Goal: Answer question/provide support: Share knowledge or assist other users

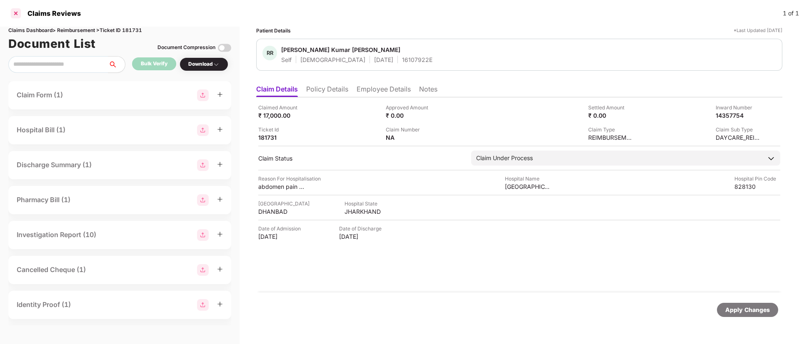
click at [12, 9] on div at bounding box center [15, 13] width 13 height 13
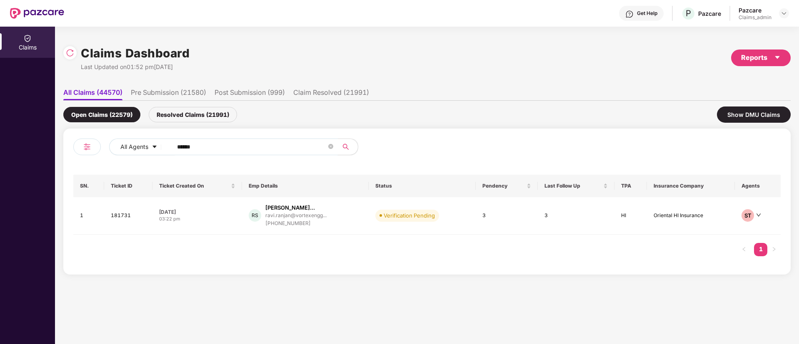
click at [190, 147] on input "******" at bounding box center [251, 147] width 149 height 12
paste input "*******"
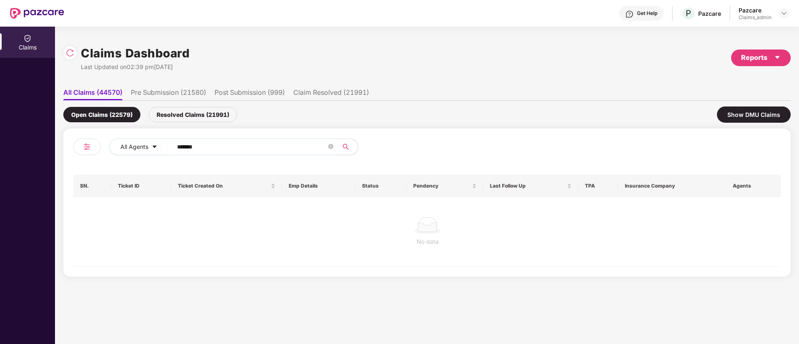
click at [181, 147] on input "*******" at bounding box center [251, 147] width 149 height 12
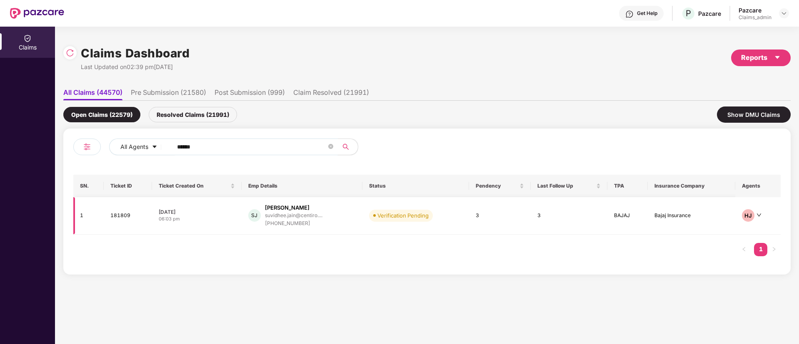
type input "******"
click at [211, 225] on td "[DATE] 06:03 pm" at bounding box center [196, 215] width 89 height 37
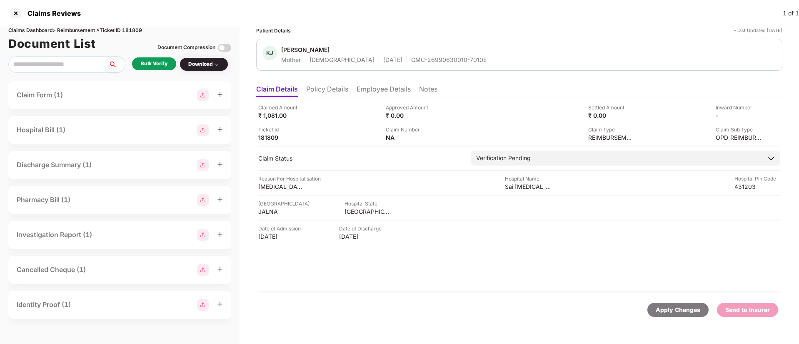
click at [148, 61] on div "Bulk Verify" at bounding box center [154, 64] width 27 height 8
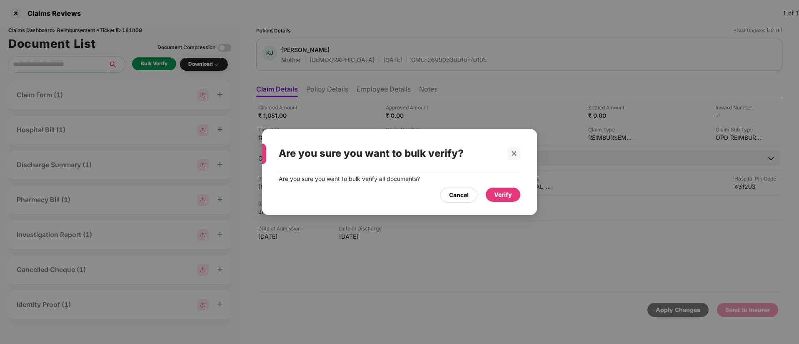
click at [505, 196] on div "Verify" at bounding box center [503, 194] width 18 height 9
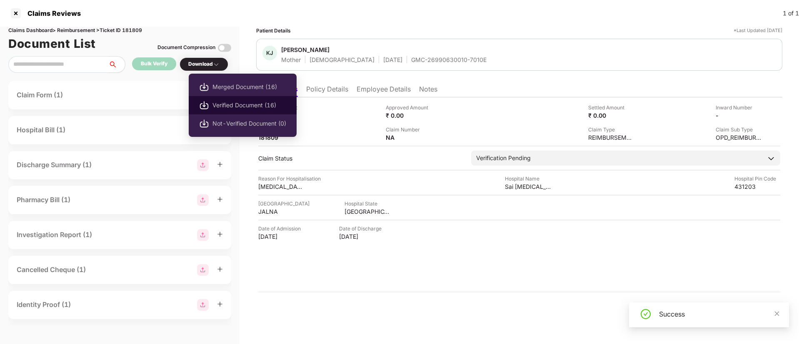
click at [241, 98] on li "Verified Document (16)" at bounding box center [243, 105] width 108 height 18
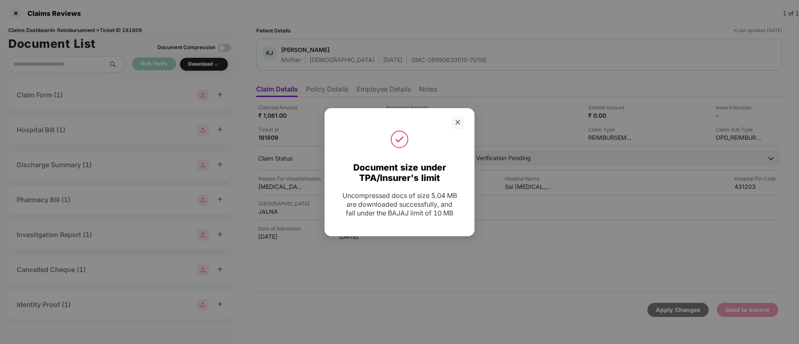
click at [465, 110] on div "Document size under TPA/Insurer's limit Uncompressed docs of size 5.04 MB are d…" at bounding box center [399, 172] width 150 height 128
click at [457, 120] on icon "close" at bounding box center [457, 122] width 5 height 5
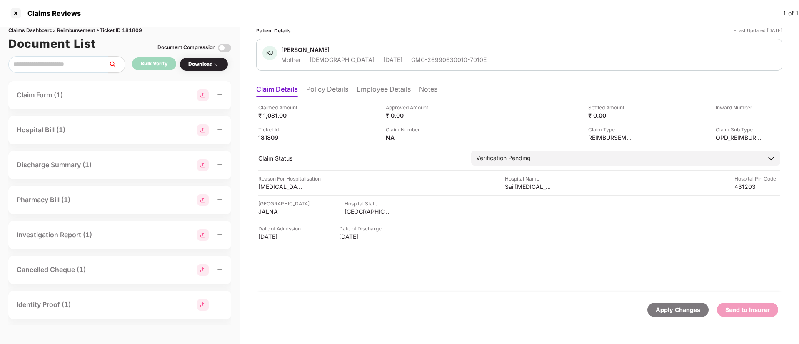
click at [337, 90] on li "Policy Details" at bounding box center [327, 91] width 42 height 12
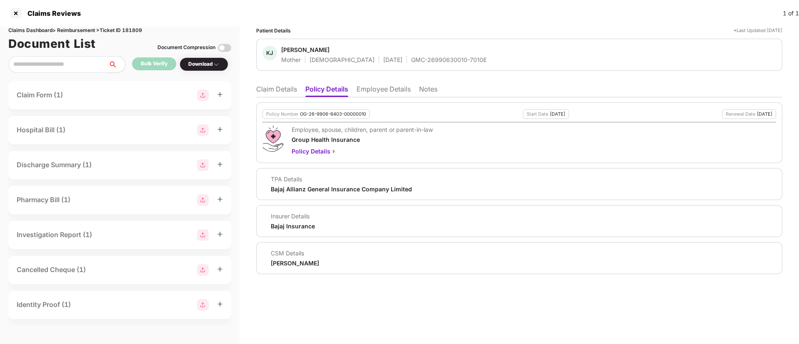
click at [279, 89] on li "Claim Details" at bounding box center [276, 91] width 41 height 12
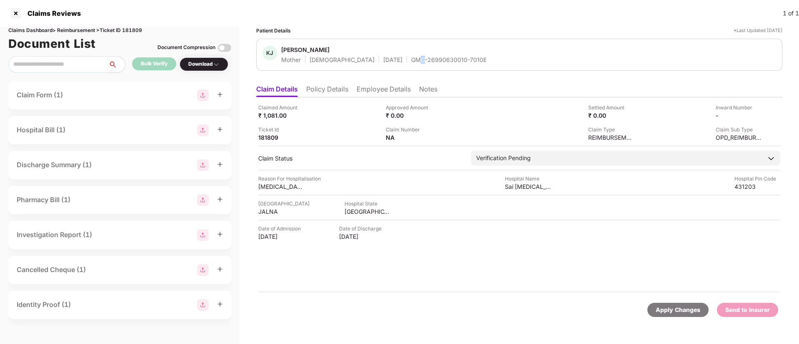
drag, startPoint x: 394, startPoint y: 62, endPoint x: 388, endPoint y: 62, distance: 6.3
click at [411, 62] on div "GMC-26990630010-7010E" at bounding box center [448, 60] width 75 height 8
click at [293, 46] on div "[PERSON_NAME]" at bounding box center [305, 50] width 48 height 8
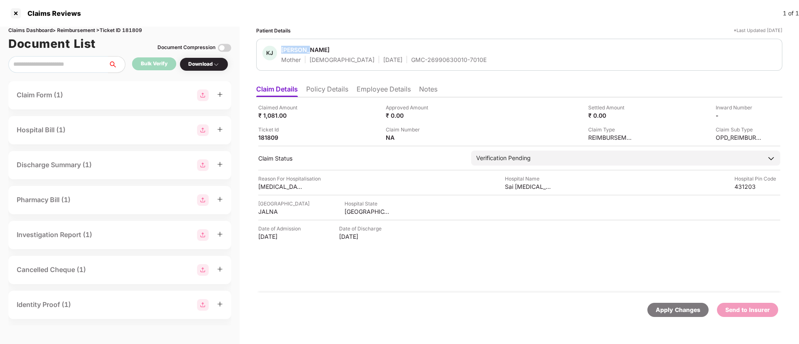
click at [293, 46] on div "[PERSON_NAME]" at bounding box center [305, 50] width 48 height 8
copy span "[PERSON_NAME]"
click at [339, 211] on div "[GEOGRAPHIC_DATA] [GEOGRAPHIC_DATA] [GEOGRAPHIC_DATA]" at bounding box center [519, 208] width 522 height 16
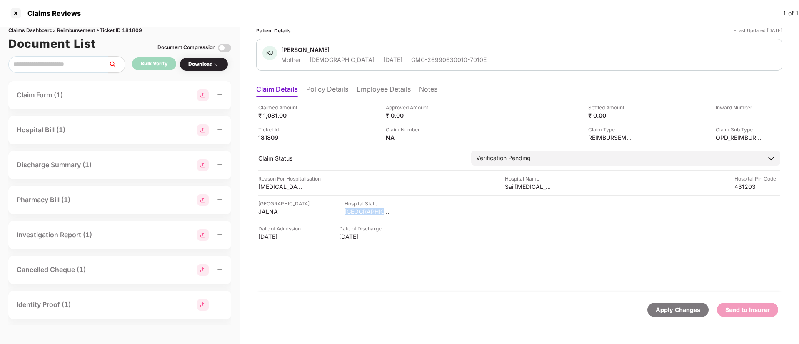
copy div "[GEOGRAPHIC_DATA]"
click at [339, 211] on div "[GEOGRAPHIC_DATA] [GEOGRAPHIC_DATA] [GEOGRAPHIC_DATA]" at bounding box center [519, 208] width 522 height 16
copy div "[GEOGRAPHIC_DATA]"
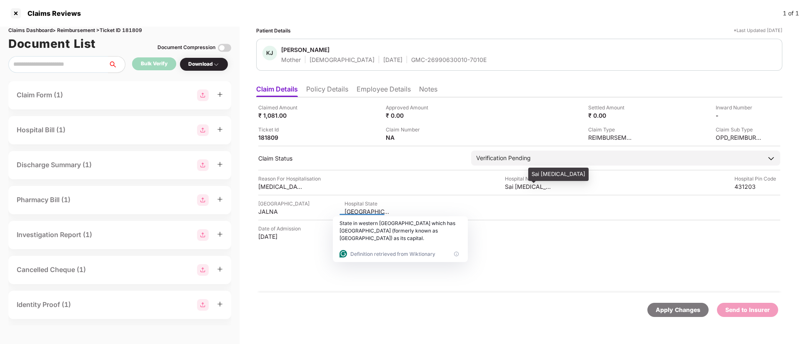
click at [507, 186] on div "Sai [MEDICAL_DATA]" at bounding box center [528, 187] width 46 height 8
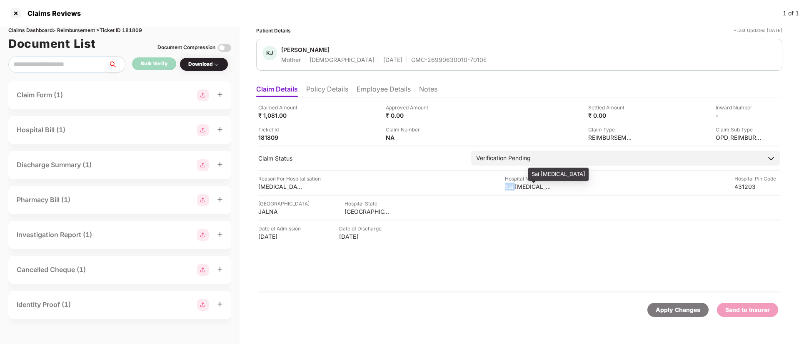
click at [507, 186] on div "Sai [MEDICAL_DATA]" at bounding box center [528, 187] width 46 height 8
copy div "Sai [MEDICAL_DATA]"
click at [507, 186] on div "Sai [MEDICAL_DATA]" at bounding box center [528, 187] width 46 height 8
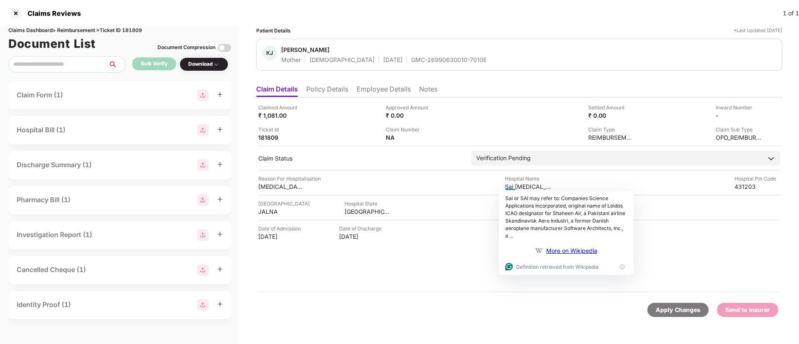
click at [404, 255] on div "Claimed Amount ₹ 1,081.00 Approved Amount ₹ 0.00 Settled Amount ₹ 0.00 Inward N…" at bounding box center [519, 194] width 526 height 195
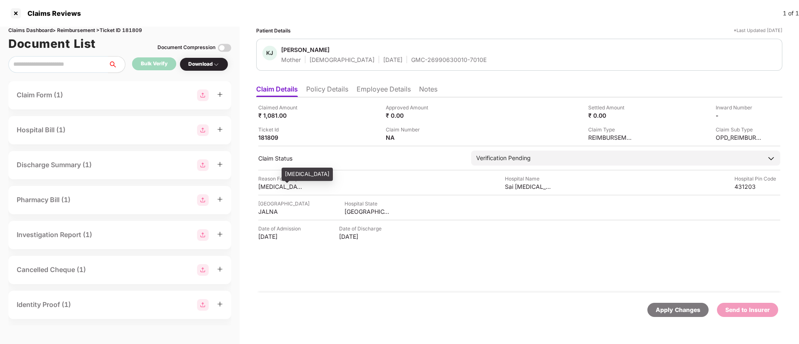
click at [273, 184] on div "[MEDICAL_DATA]" at bounding box center [281, 187] width 46 height 8
copy div "Infection"
click at [273, 184] on div "[MEDICAL_DATA]" at bounding box center [281, 187] width 46 height 8
copy div "[MEDICAL_DATA]"
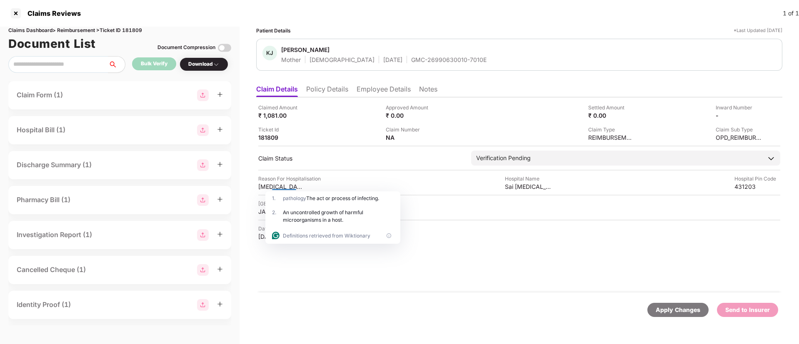
click at [459, 259] on div "Claimed Amount ₹ 1,081.00 Approved Amount ₹ 0.00 Settled Amount ₹ 0.00 Inward N…" at bounding box center [519, 194] width 526 height 195
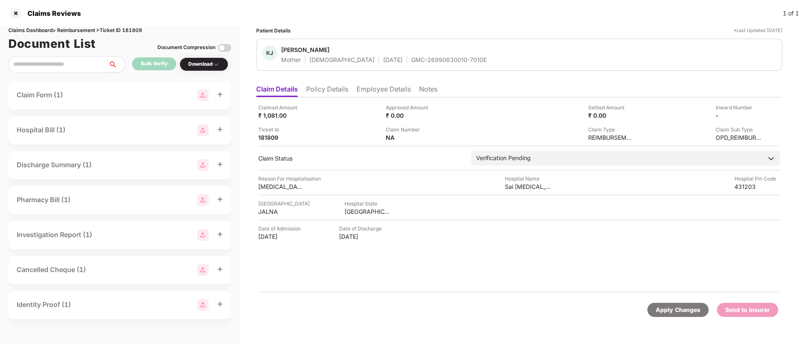
click at [392, 93] on li "Employee Details" at bounding box center [383, 91] width 54 height 12
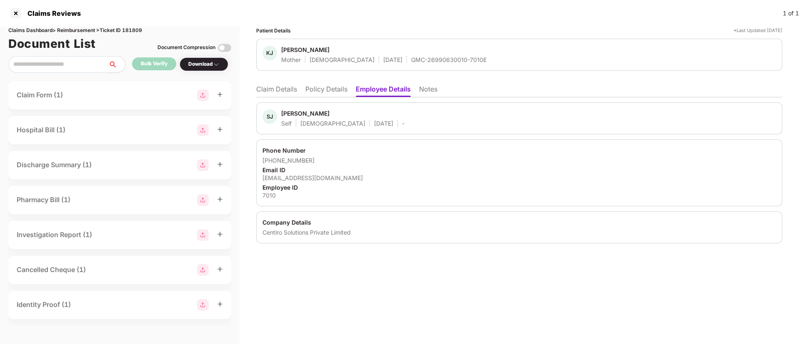
click at [311, 178] on div "[EMAIL_ADDRESS][DOMAIN_NAME]" at bounding box center [518, 178] width 513 height 8
copy div "[EMAIL_ADDRESS][DOMAIN_NAME]"
click at [311, 178] on div "[EMAIL_ADDRESS][DOMAIN_NAME]" at bounding box center [518, 178] width 513 height 8
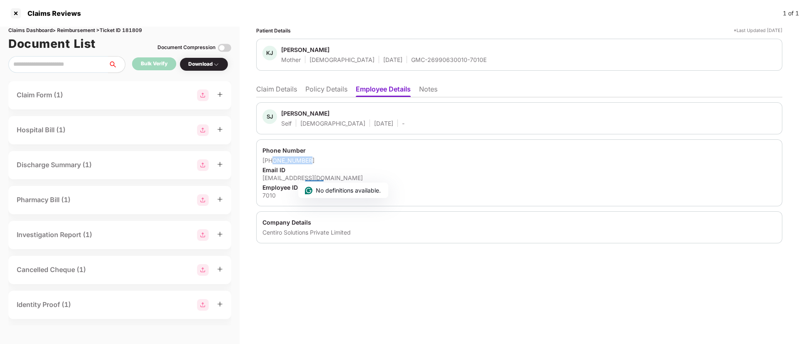
drag, startPoint x: 318, startPoint y: 163, endPoint x: 272, endPoint y: 161, distance: 45.4
click at [272, 161] on div "[PHONE_NUMBER]" at bounding box center [518, 161] width 513 height 8
copy div "8956978289"
click at [285, 82] on ul "Claim Details Policy Details Employee Details Notes" at bounding box center [519, 89] width 526 height 17
click at [281, 92] on li "Claim Details" at bounding box center [276, 91] width 41 height 12
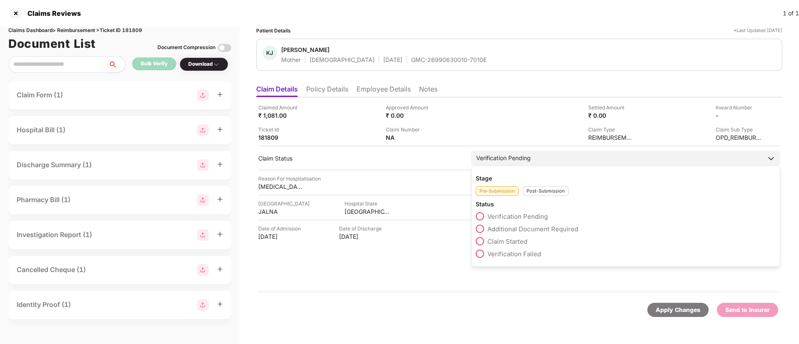
click at [538, 189] on div "Post-Submission" at bounding box center [546, 192] width 46 height 10
click at [495, 231] on span "Claim Under Process" at bounding box center [518, 229] width 63 height 8
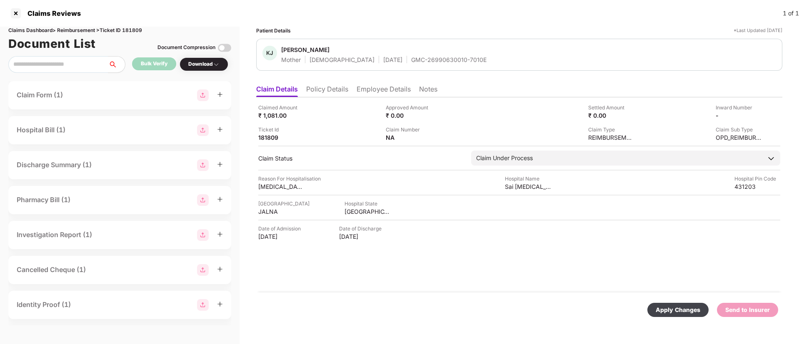
click at [685, 312] on div "Apply Changes" at bounding box center [677, 310] width 45 height 9
click at [759, 115] on img at bounding box center [757, 115] width 7 height 7
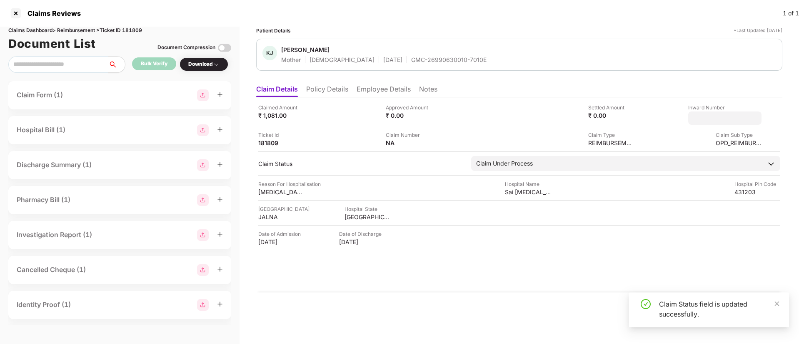
type input "**********"
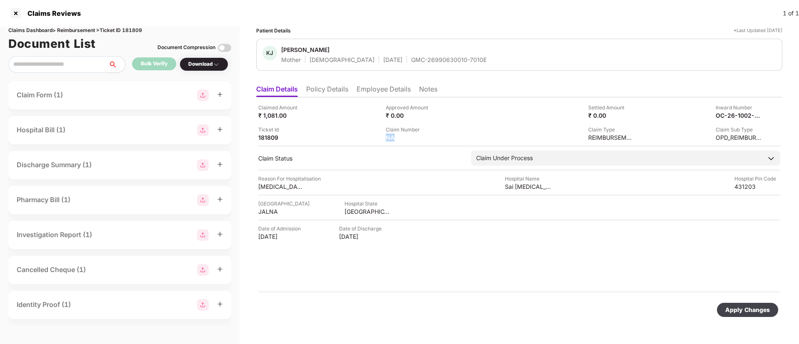
drag, startPoint x: 413, startPoint y: 139, endPoint x: 434, endPoint y: 137, distance: 20.9
click at [434, 137] on div "Claim Number NA" at bounding box center [446, 134] width 121 height 16
click at [438, 139] on img at bounding box center [436, 137] width 7 height 7
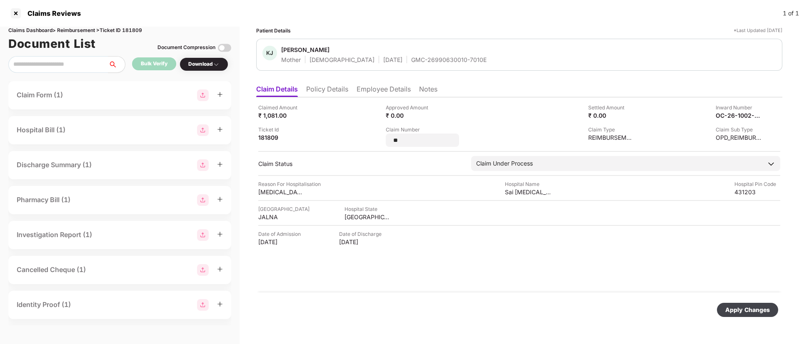
type input "*"
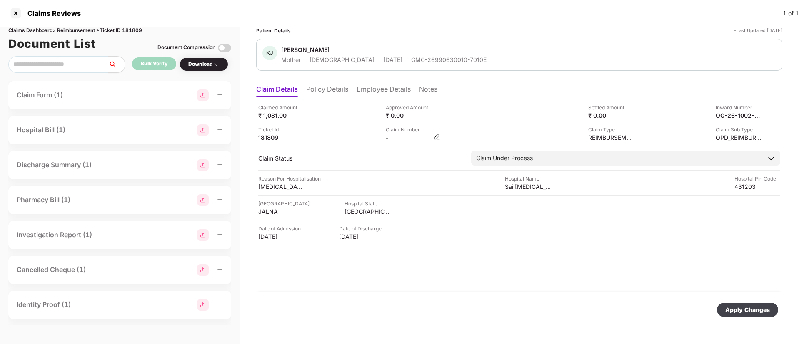
click at [437, 140] on div "-" at bounding box center [413, 138] width 55 height 8
click at [436, 137] on img at bounding box center [436, 137] width 7 height 7
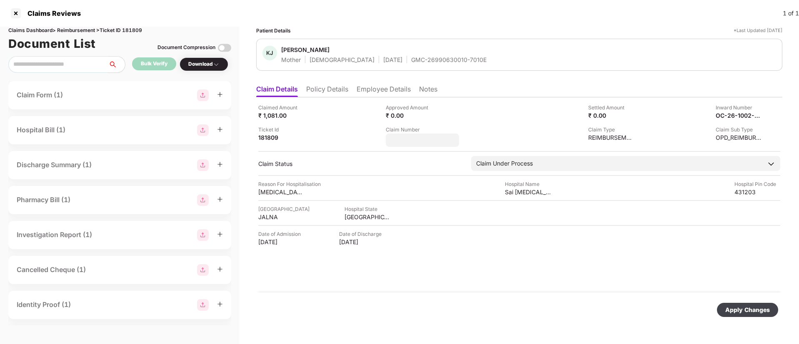
type input "*******"
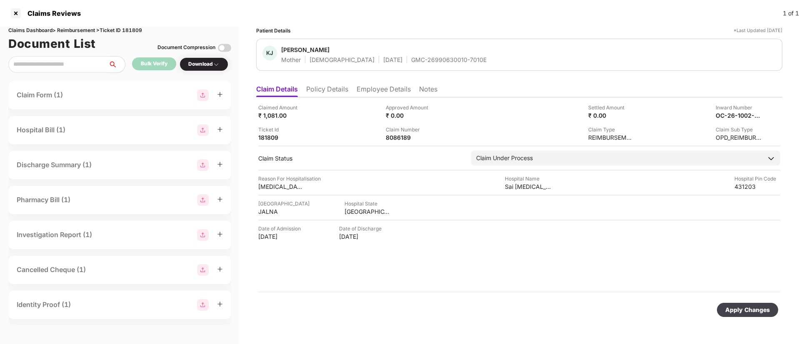
click at [734, 309] on div "Apply Changes" at bounding box center [747, 310] width 45 height 9
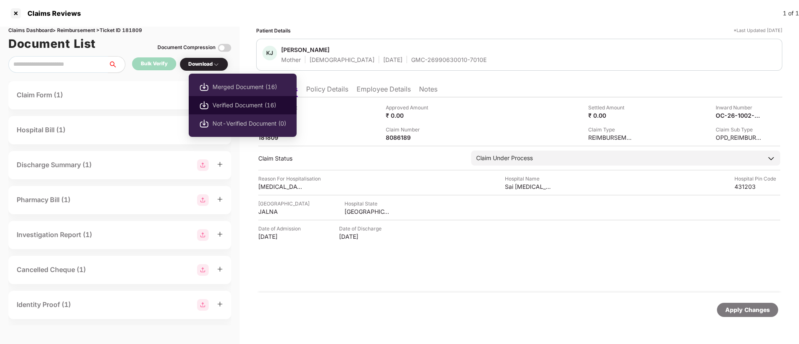
click at [228, 106] on span "Verified Document (16)" at bounding box center [249, 105] width 74 height 9
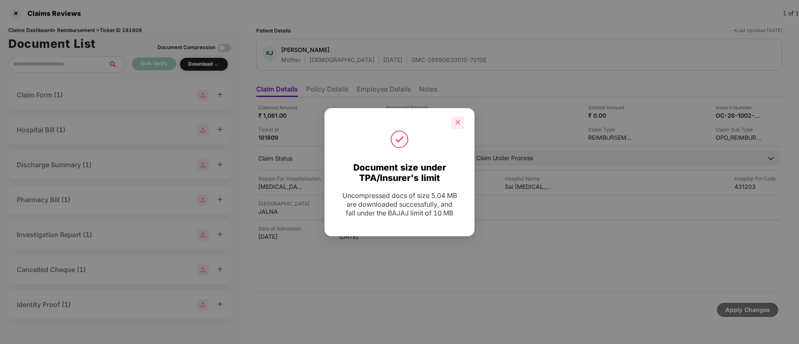
click at [459, 119] on icon "close" at bounding box center [458, 122] width 6 height 6
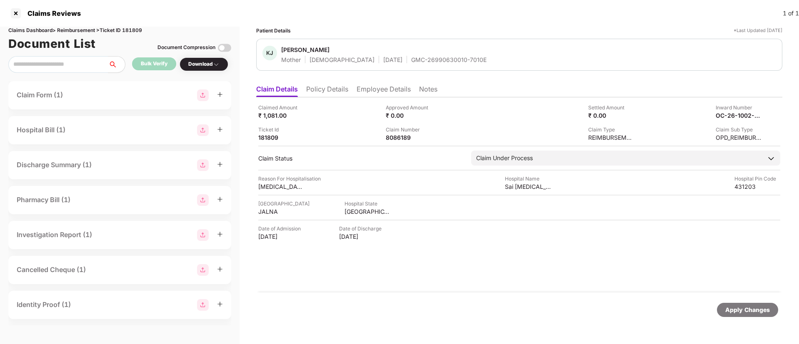
click at [724, 312] on div "Apply Changes" at bounding box center [747, 310] width 61 height 14
click at [411, 58] on div "GMC-26990630010-7010E" at bounding box center [448, 60] width 75 height 8
copy div "GMC-26990630010-7010E"
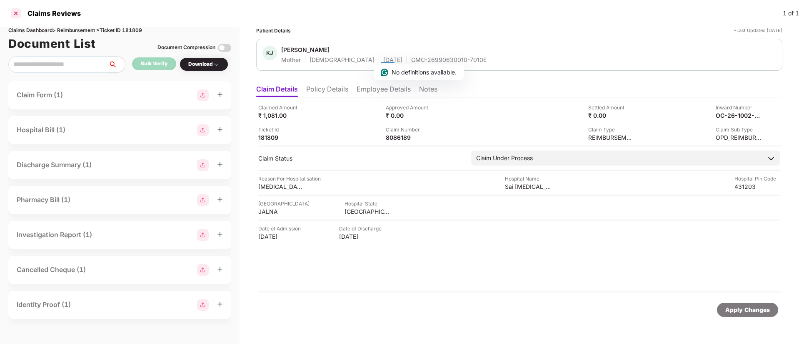
click at [13, 14] on div at bounding box center [15, 13] width 13 height 13
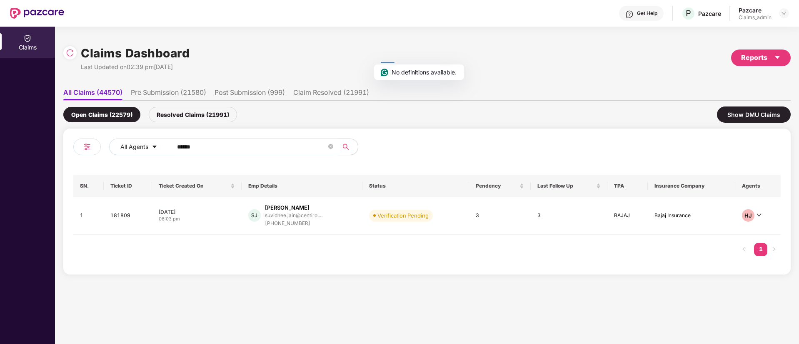
click at [203, 147] on input "******" at bounding box center [251, 147] width 149 height 12
paste input "*******"
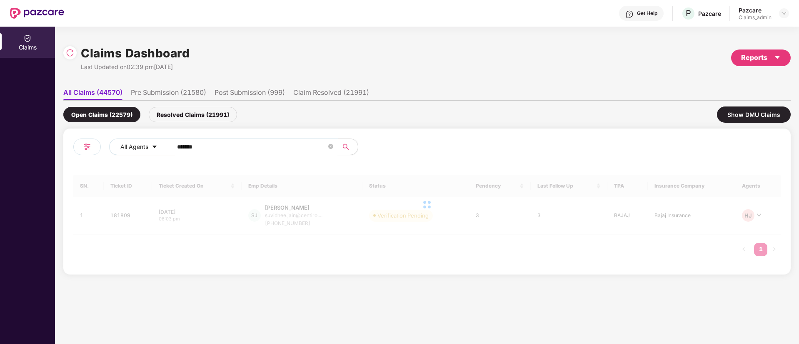
click at [181, 148] on input "*******" at bounding box center [251, 147] width 149 height 12
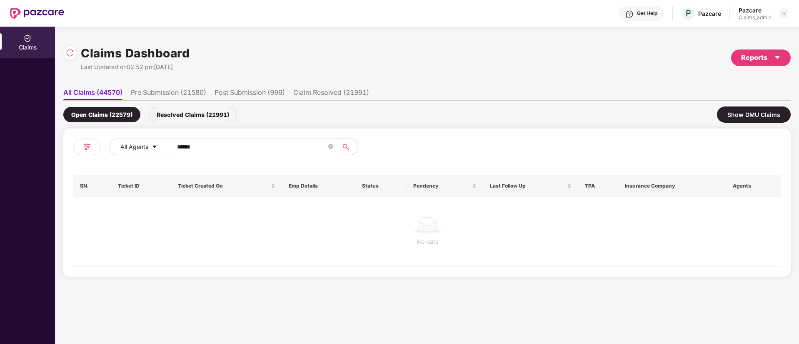
type input "******"
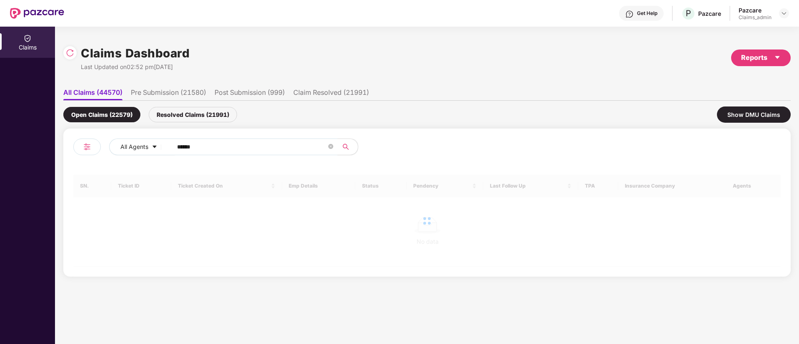
click at [272, 132] on div "All Agents ****** SN. Ticket ID Ticket Created On Emp Details Status Pendency L…" at bounding box center [426, 203] width 727 height 148
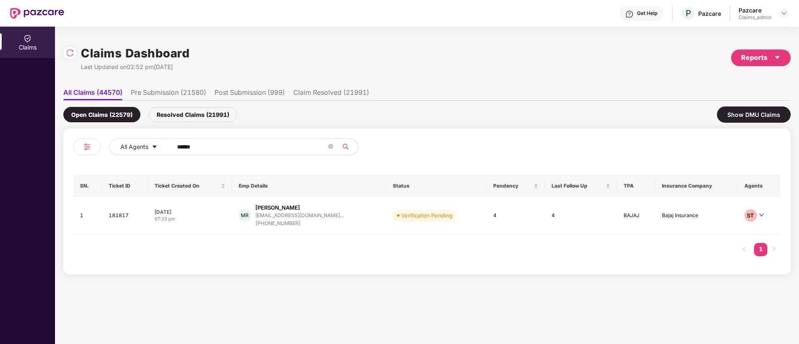
click at [198, 147] on input "******" at bounding box center [251, 147] width 149 height 12
click at [225, 212] on div "[DATE]" at bounding box center [189, 212] width 71 height 7
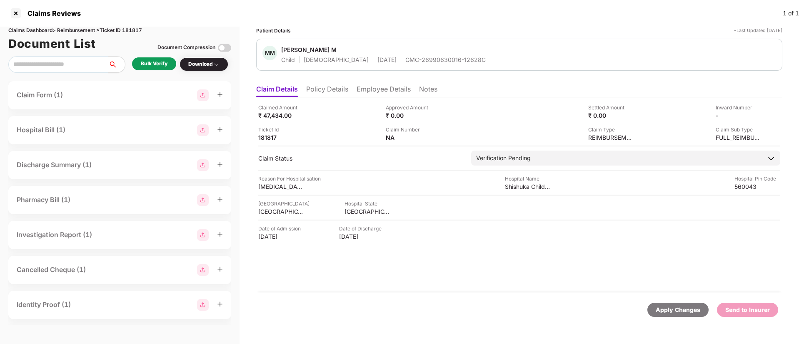
click at [151, 67] on div "Bulk Verify" at bounding box center [154, 64] width 27 height 8
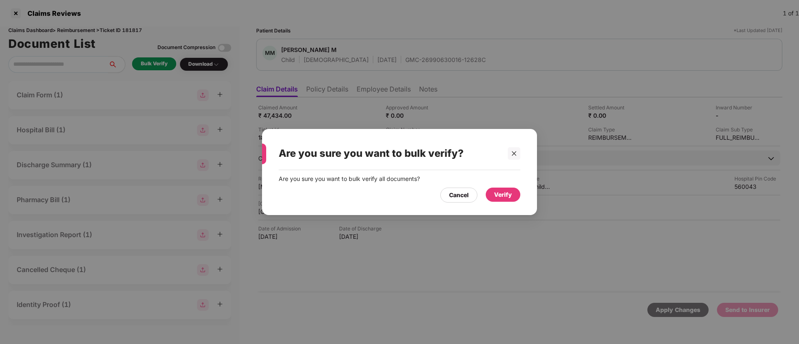
click at [503, 197] on div "Verify" at bounding box center [503, 194] width 18 height 9
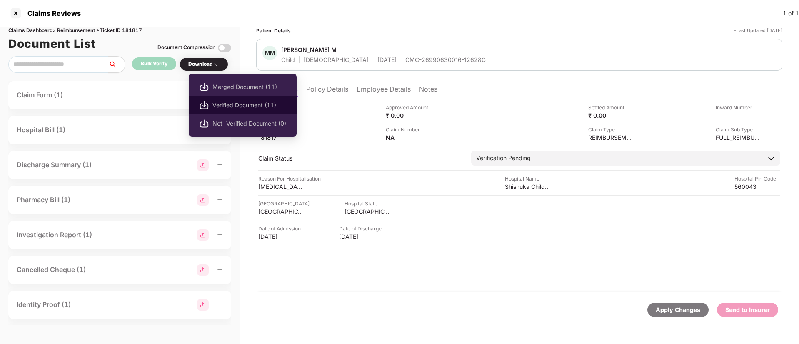
click at [245, 104] on span "Verified Document (11)" at bounding box center [249, 105] width 74 height 9
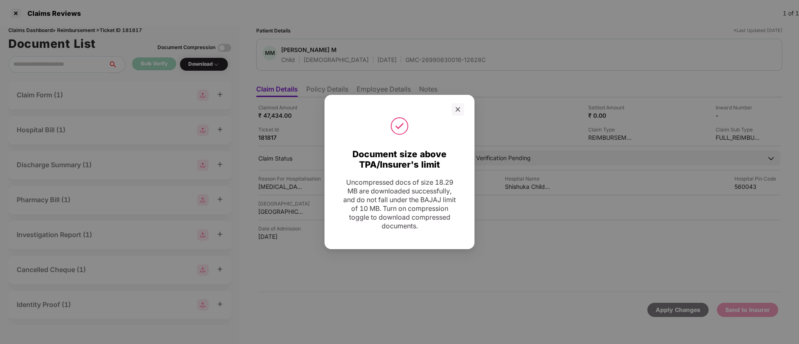
click at [450, 112] on div at bounding box center [399, 109] width 129 height 12
click at [460, 111] on icon "close" at bounding box center [458, 110] width 6 height 6
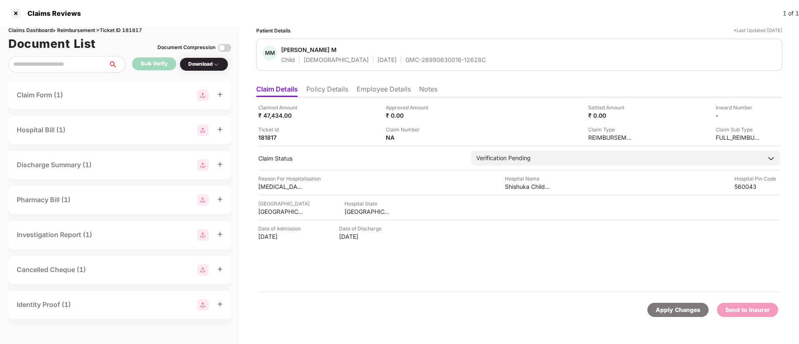
click at [405, 57] on div "GMC-26990630016-12628C" at bounding box center [445, 60] width 80 height 8
copy div "GMC-26990630016-12628C"
click at [331, 92] on li "Policy Details" at bounding box center [327, 91] width 42 height 12
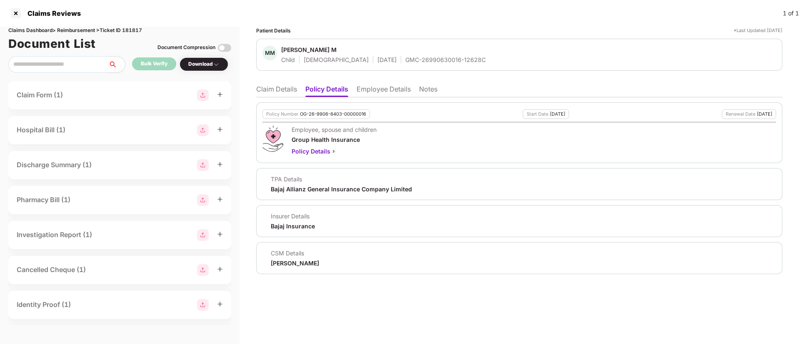
click at [273, 89] on li "Claim Details" at bounding box center [276, 91] width 41 height 12
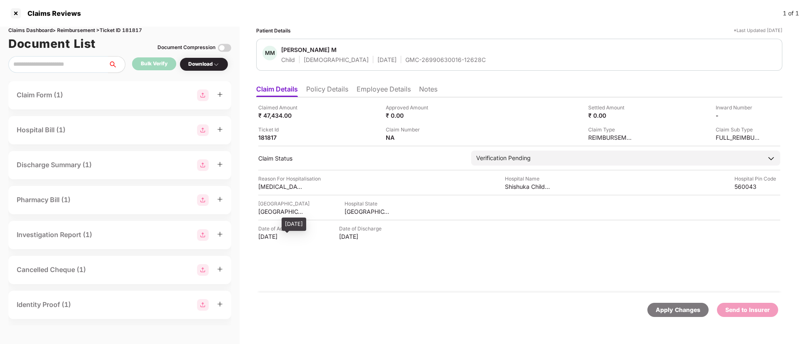
click at [262, 240] on div "[DATE]" at bounding box center [281, 237] width 46 height 8
click at [430, 240] on div "Date of Admission [DATE] Date of Discharge [DATE]" at bounding box center [519, 233] width 522 height 16
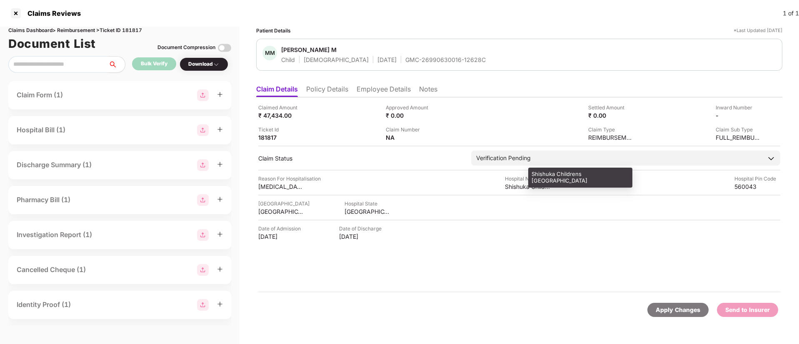
click at [516, 187] on div "Shishuka Childrens [GEOGRAPHIC_DATA]" at bounding box center [528, 187] width 46 height 8
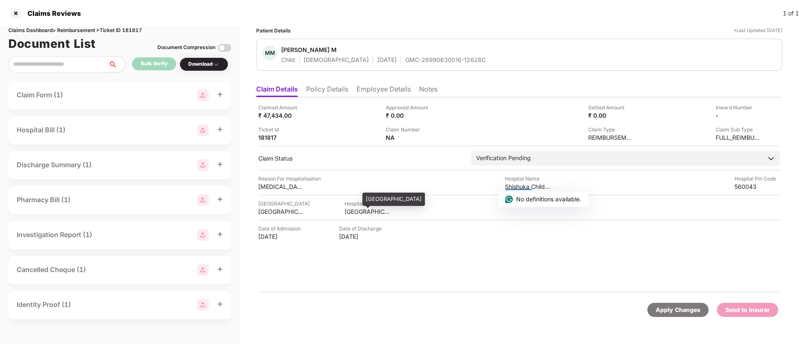
click at [344, 209] on div "[GEOGRAPHIC_DATA]" at bounding box center [367, 212] width 46 height 8
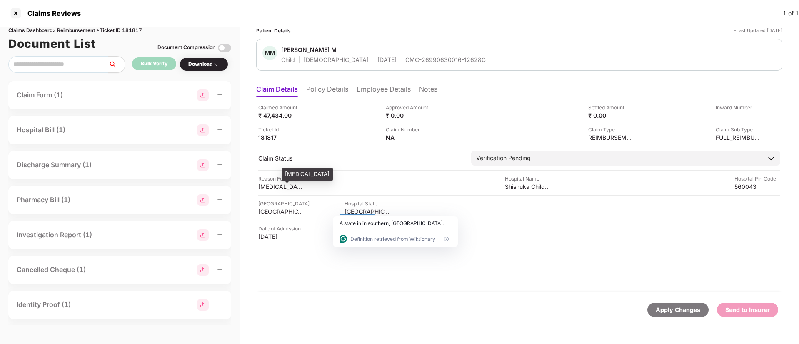
click at [269, 187] on div "[MEDICAL_DATA]" at bounding box center [281, 187] width 46 height 8
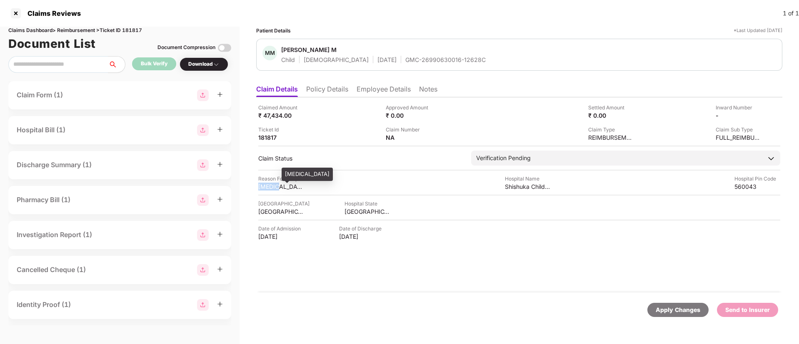
click at [269, 187] on div "[MEDICAL_DATA]" at bounding box center [281, 187] width 46 height 8
click at [385, 92] on li "Employee Details" at bounding box center [383, 91] width 54 height 12
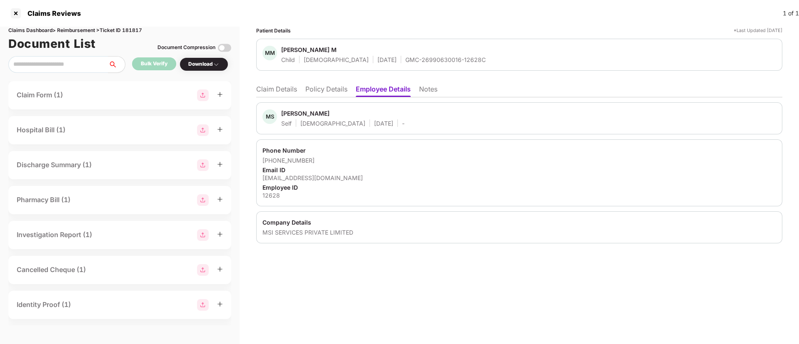
click at [298, 176] on div "[EMAIL_ADDRESS][DOMAIN_NAME]" at bounding box center [518, 178] width 513 height 8
drag, startPoint x: 310, startPoint y: 159, endPoint x: 273, endPoint y: 160, distance: 36.6
click at [273, 160] on div "[PHONE_NUMBER]" at bounding box center [518, 161] width 513 height 8
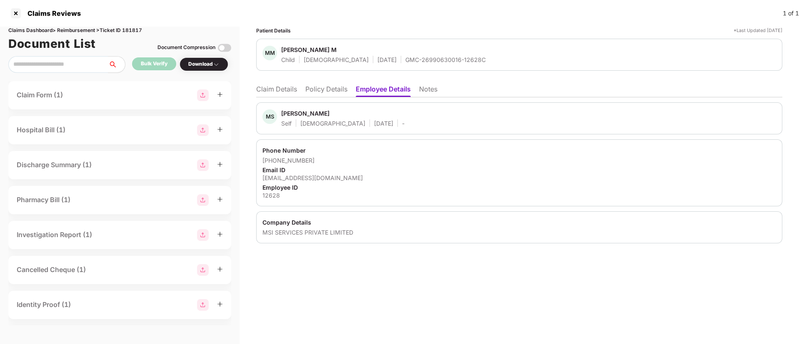
click at [279, 92] on li "Claim Details" at bounding box center [276, 91] width 41 height 12
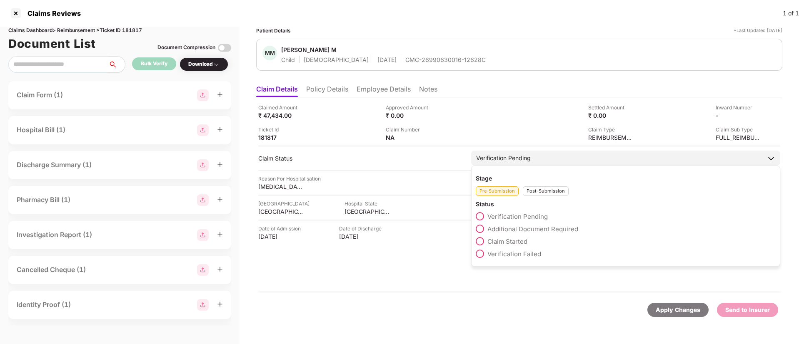
click at [549, 184] on div "Pre-Submission Post-Submission" at bounding box center [625, 189] width 300 height 14
click at [546, 187] on div "Post-Submission" at bounding box center [546, 192] width 46 height 10
click at [499, 229] on span "Claim Under Process" at bounding box center [518, 229] width 63 height 8
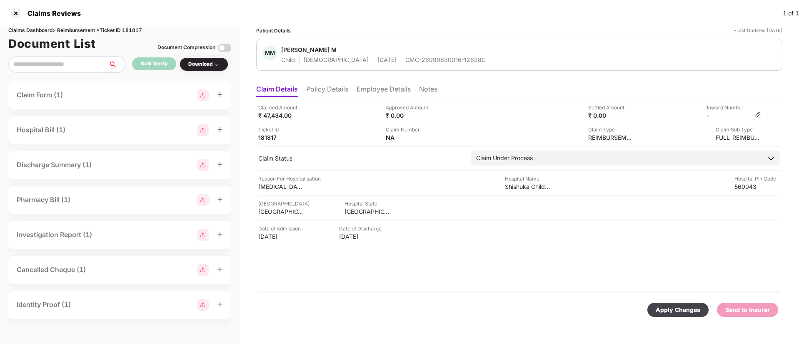
click at [757, 114] on img at bounding box center [757, 115] width 7 height 7
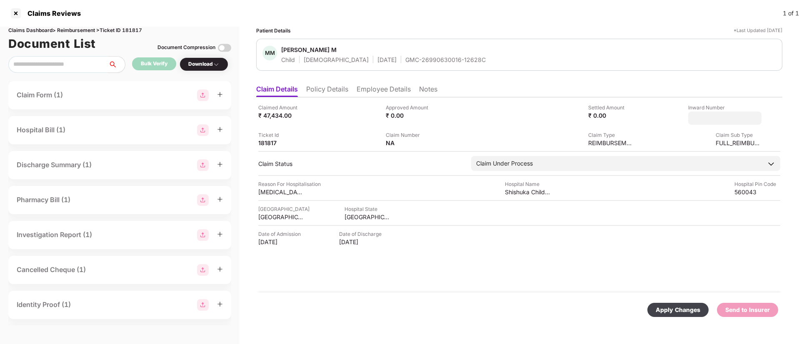
type input "**********"
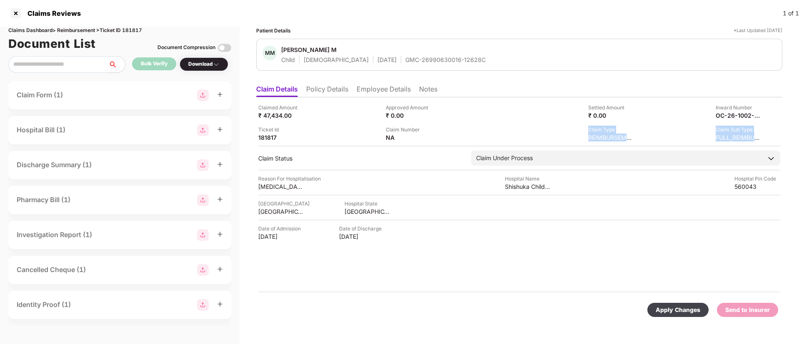
drag, startPoint x: 427, startPoint y: 143, endPoint x: 438, endPoint y: 139, distance: 11.5
click at [438, 139] on div "Claim Number NA" at bounding box center [446, 134] width 121 height 16
click at [438, 134] on img at bounding box center [436, 137] width 7 height 7
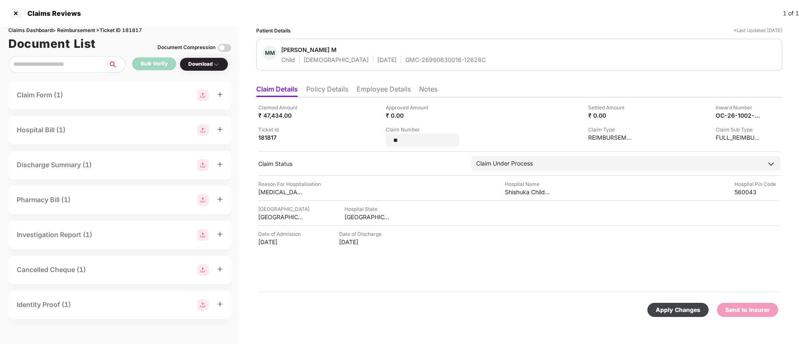
type input "*"
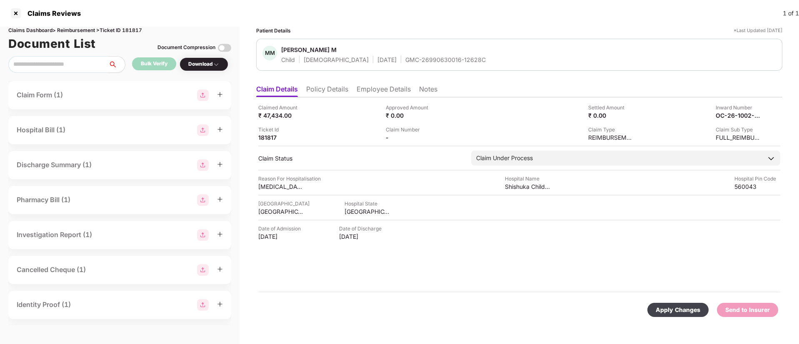
click at [476, 134] on div "Claim Number -" at bounding box center [446, 134] width 121 height 16
click at [463, 135] on div "Claim Number -" at bounding box center [446, 134] width 121 height 16
click at [444, 136] on div "Claim Number -" at bounding box center [446, 134] width 121 height 16
click at [436, 136] on div "Claim Number -" at bounding box center [446, 134] width 121 height 16
click at [436, 136] on img at bounding box center [436, 137] width 7 height 7
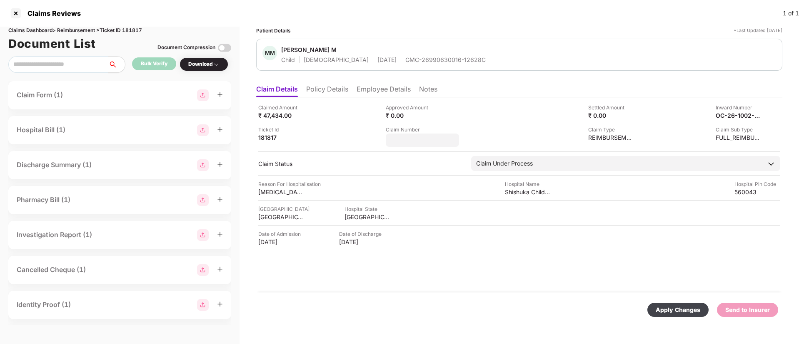
type input "*******"
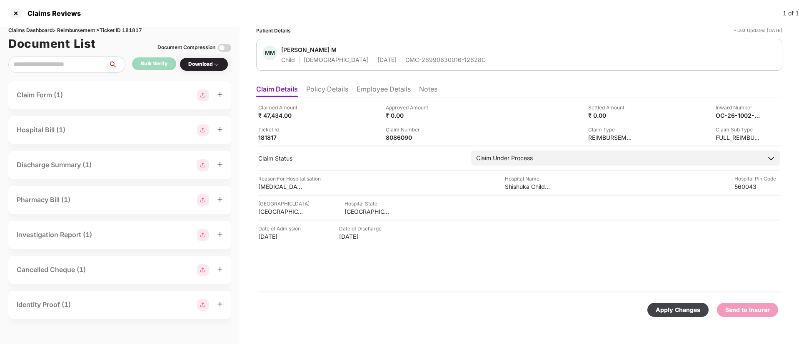
click at [681, 306] on div "Apply Changes" at bounding box center [677, 310] width 45 height 9
click at [405, 56] on div "GMC-26990630016-12628C" at bounding box center [445, 60] width 80 height 8
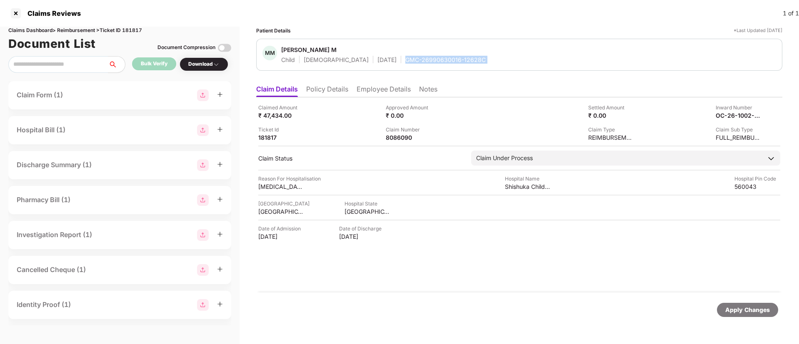
click at [405, 56] on div "GMC-26990630016-12628C" at bounding box center [445, 60] width 80 height 8
click at [14, 14] on div at bounding box center [15, 13] width 13 height 13
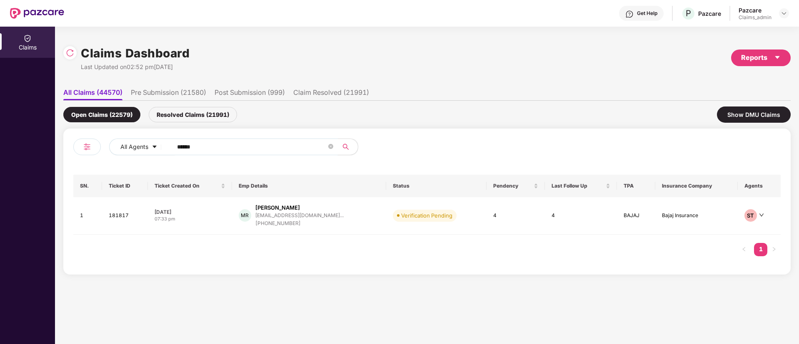
click at [197, 144] on input "******" at bounding box center [251, 147] width 149 height 12
paste input "******"
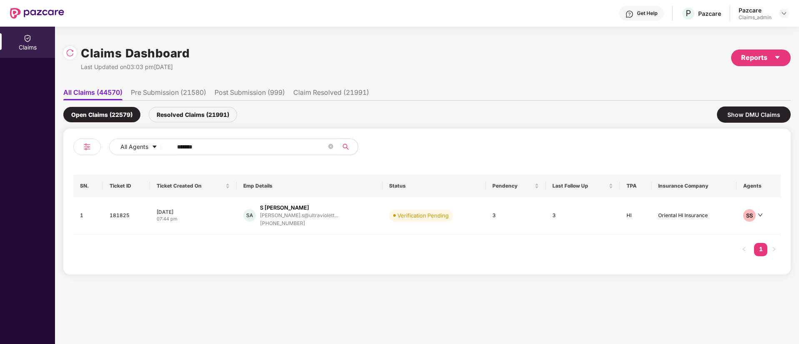
type input "******"
click at [210, 216] on div "07:44 pm" at bounding box center [193, 219] width 73 height 7
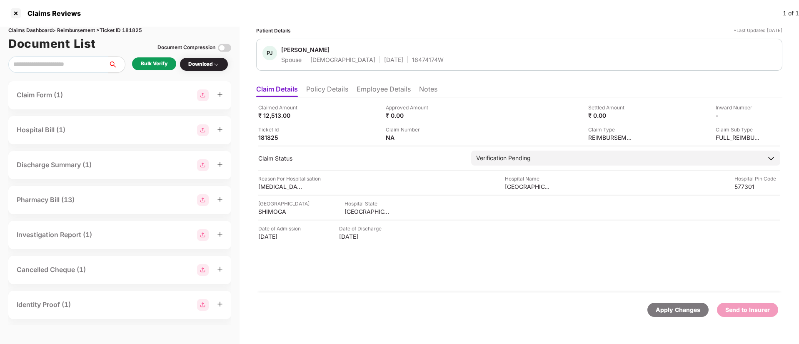
click at [159, 62] on div "Bulk Verify" at bounding box center [154, 64] width 27 height 8
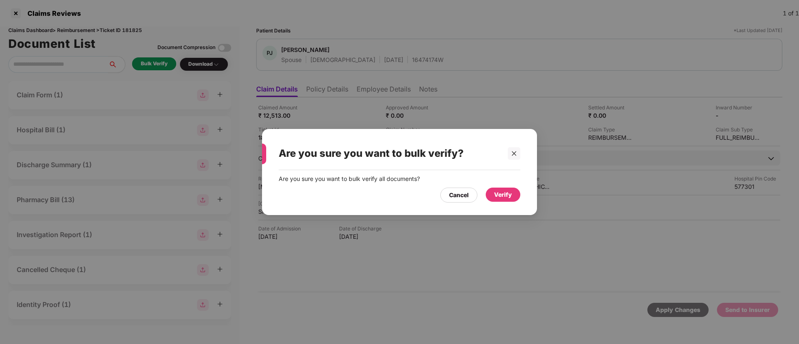
click at [500, 193] on div "Verify" at bounding box center [503, 194] width 18 height 9
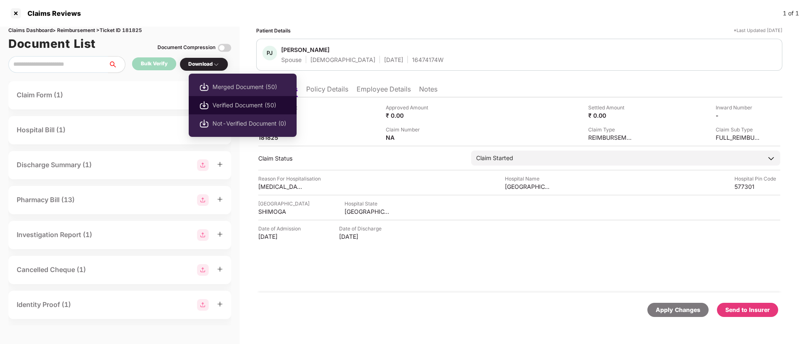
click at [241, 106] on span "Verified Document (50)" at bounding box center [249, 105] width 74 height 9
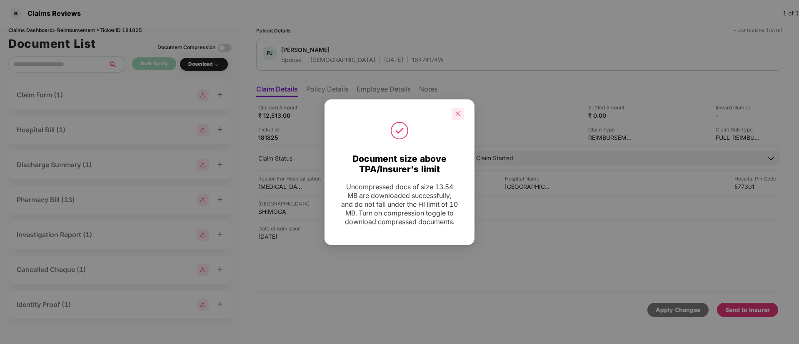
click at [459, 112] on icon "close" at bounding box center [457, 114] width 5 height 5
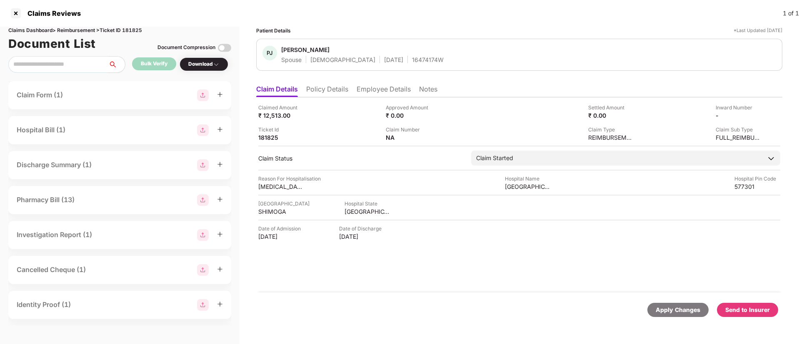
click at [741, 314] on div "Send to Insurer" at bounding box center [747, 310] width 45 height 9
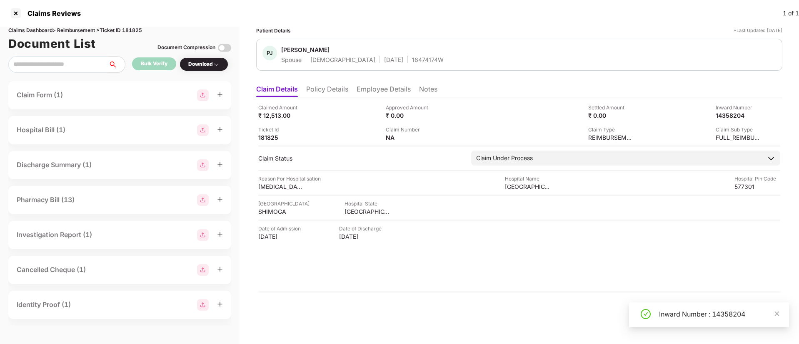
click at [741, 314] on div "Inward Number : 14358204" at bounding box center [719, 314] width 120 height 10
click at [335, 87] on li "Policy Details" at bounding box center [327, 91] width 42 height 12
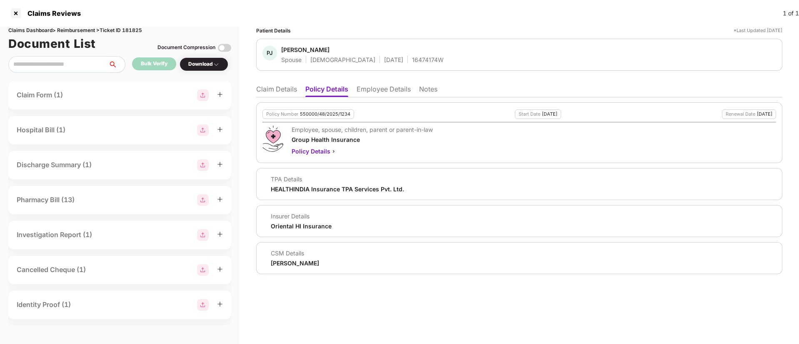
click at [276, 90] on li "Claim Details" at bounding box center [276, 91] width 41 height 12
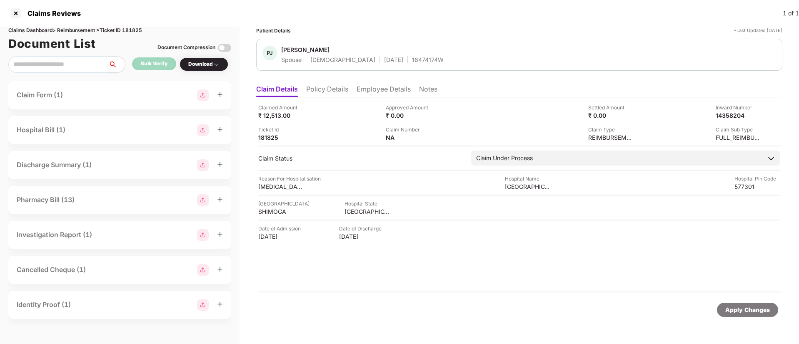
click at [326, 92] on li "Policy Details" at bounding box center [327, 91] width 42 height 12
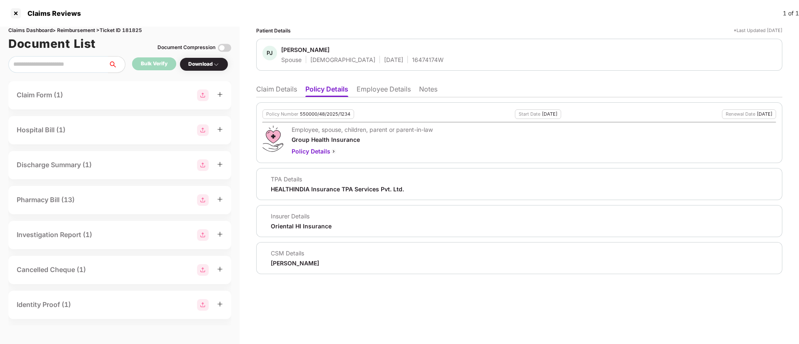
click at [280, 91] on li "Claim Details" at bounding box center [276, 91] width 41 height 12
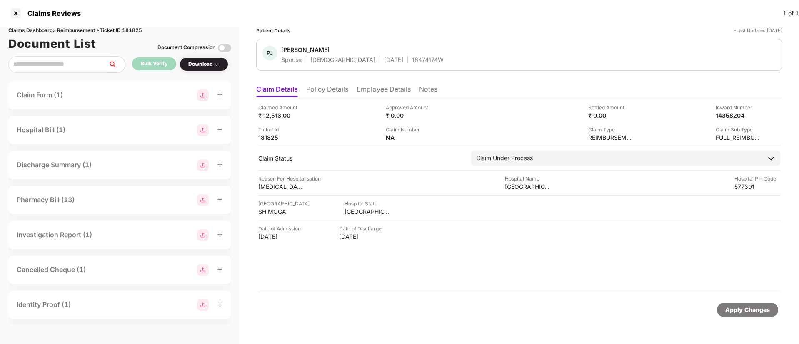
click at [412, 57] on div "16474174W" at bounding box center [428, 60] width 32 height 8
click at [323, 89] on li "Policy Details" at bounding box center [327, 91] width 42 height 12
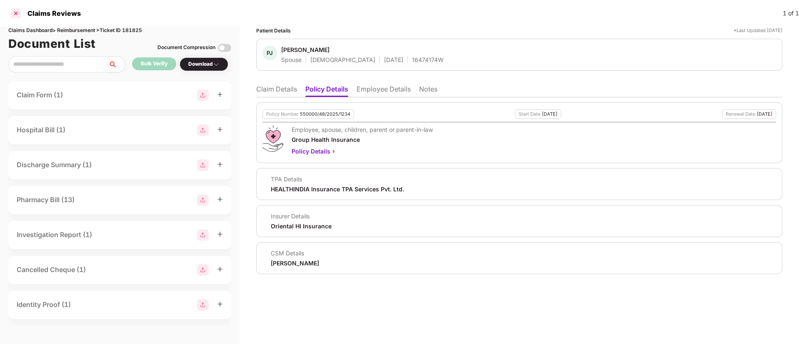
click at [13, 12] on div at bounding box center [15, 13] width 13 height 13
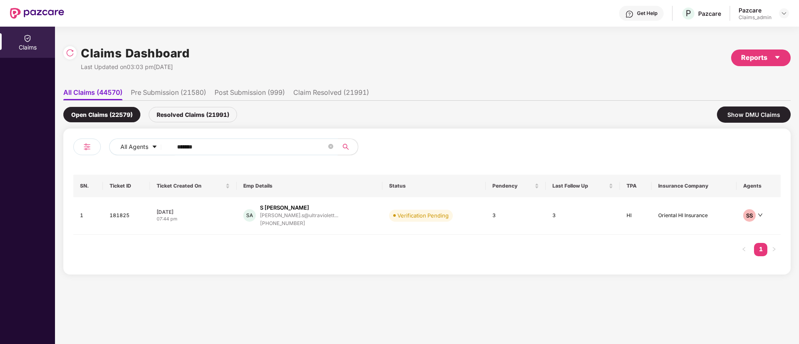
click at [172, 153] on span "******" at bounding box center [252, 147] width 171 height 17
click at [184, 149] on input "******" at bounding box center [251, 147] width 149 height 12
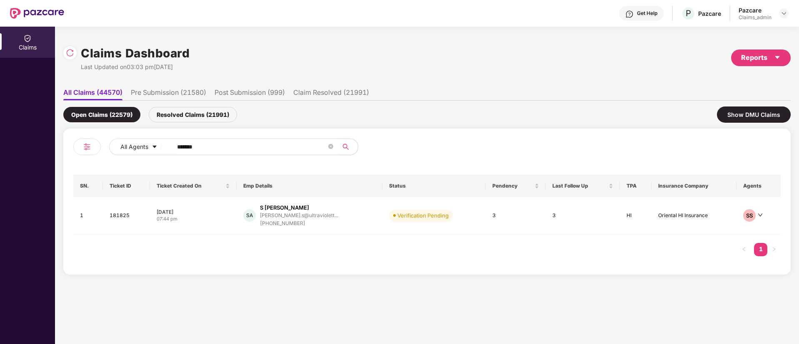
click at [184, 149] on input "******" at bounding box center [251, 147] width 149 height 12
paste input "*******"
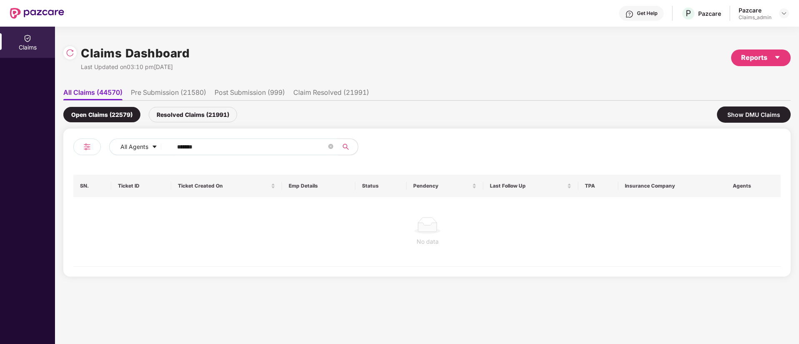
click at [178, 147] on input "*******" at bounding box center [251, 147] width 149 height 12
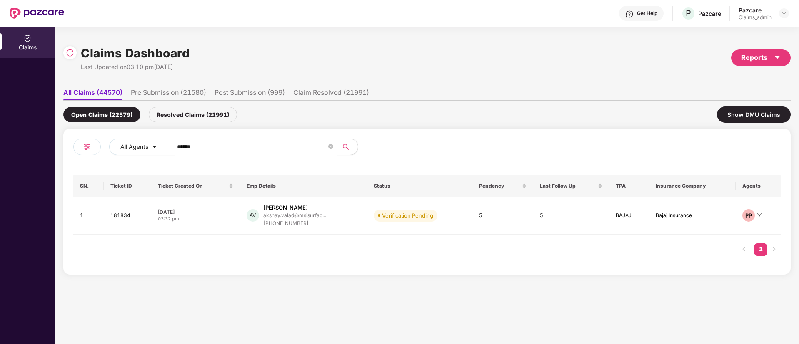
click at [185, 145] on input "******" at bounding box center [251, 147] width 149 height 12
type input "******"
click at [224, 211] on div "[DATE]" at bounding box center [195, 212] width 75 height 7
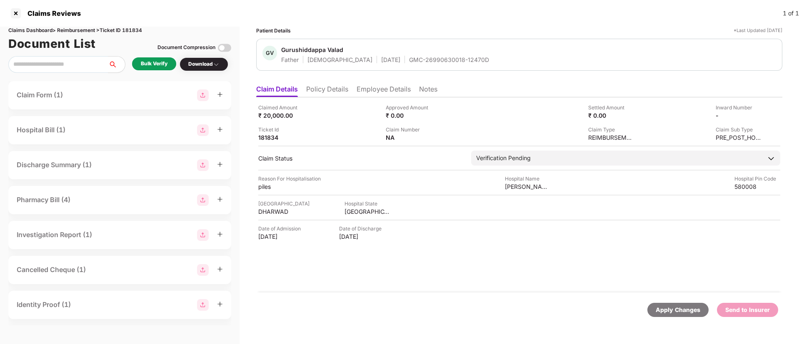
click at [157, 69] on div "Bulk Verify" at bounding box center [154, 63] width 44 height 13
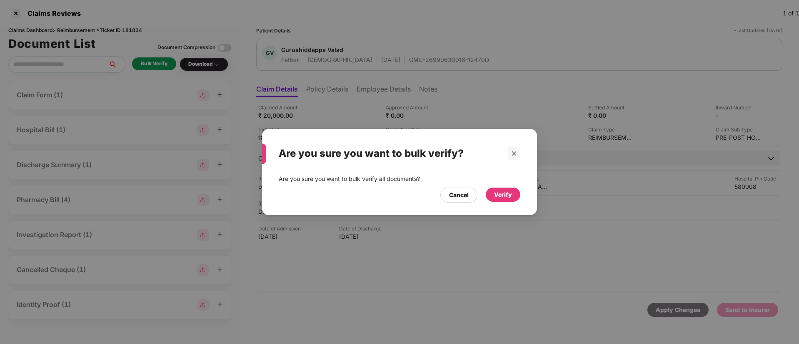
click at [514, 194] on div "Verify" at bounding box center [502, 195] width 35 height 14
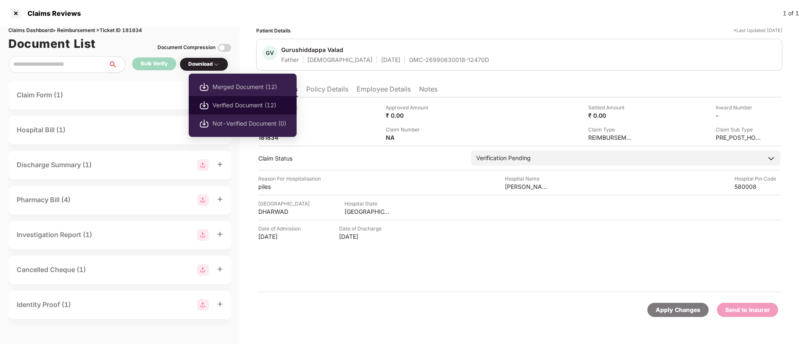
click at [237, 101] on span "Verified Document (12)" at bounding box center [249, 105] width 74 height 9
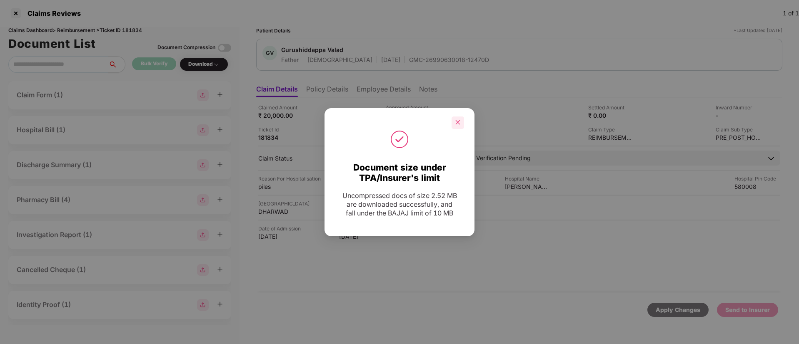
click at [458, 119] on icon "close" at bounding box center [458, 122] width 6 height 6
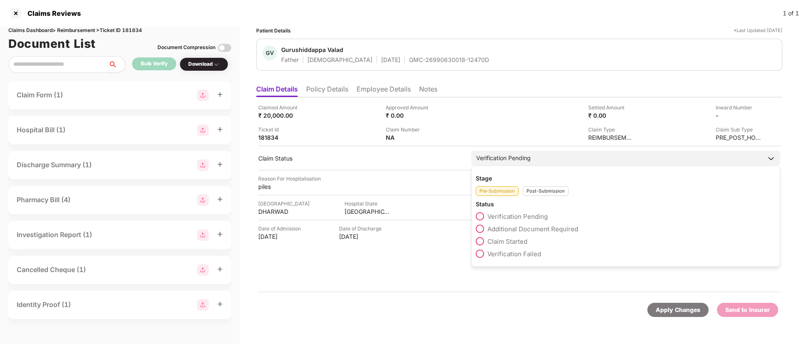
click at [566, 169] on div "Stage Pre-Submission Post-Submission Status Verification Pending Additional Doc…" at bounding box center [625, 216] width 309 height 101
click at [537, 226] on span "Additional Document Required" at bounding box center [532, 229] width 91 height 8
click at [525, 232] on span "Additional Document Required" at bounding box center [532, 229] width 91 height 8
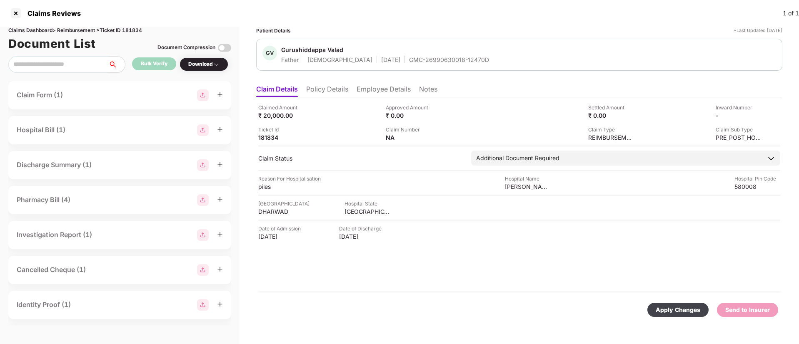
click at [688, 306] on div "Apply Changes" at bounding box center [677, 310] width 45 height 9
click at [14, 12] on div at bounding box center [15, 13] width 13 height 13
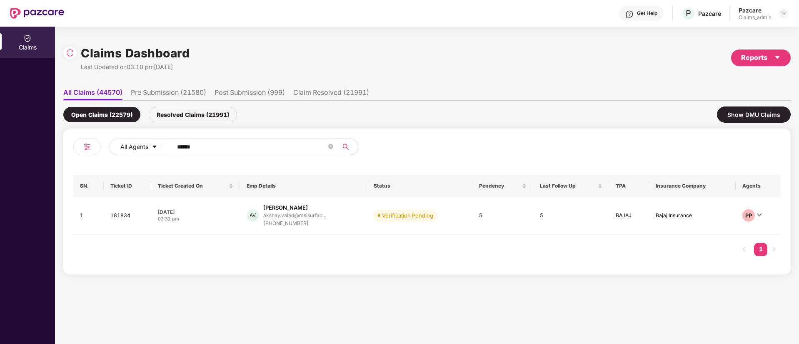
click at [225, 145] on input "******" at bounding box center [251, 147] width 149 height 12
paste input "*******"
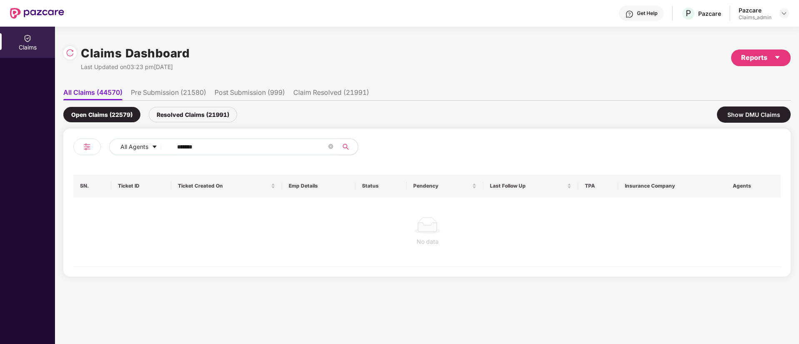
click at [183, 145] on input "*******" at bounding box center [251, 147] width 149 height 12
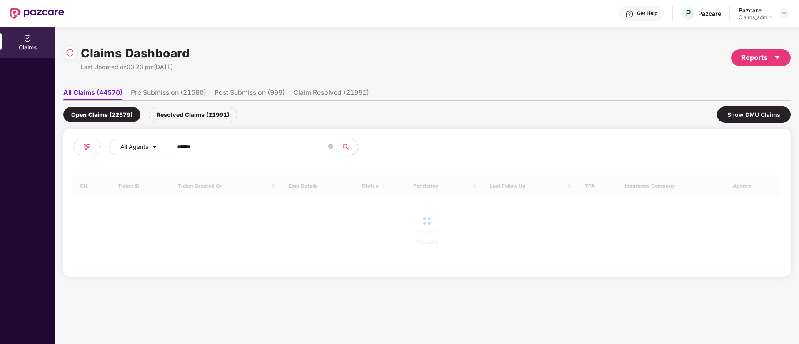
click at [183, 145] on input "******" at bounding box center [251, 147] width 149 height 12
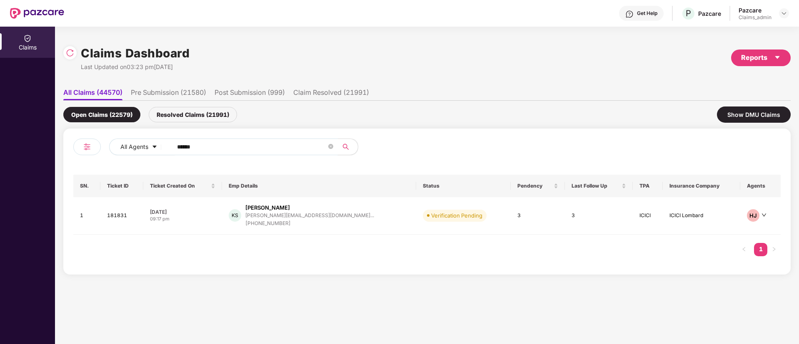
type input "******"
click at [201, 221] on div "09:17 pm" at bounding box center [183, 219] width 66 height 7
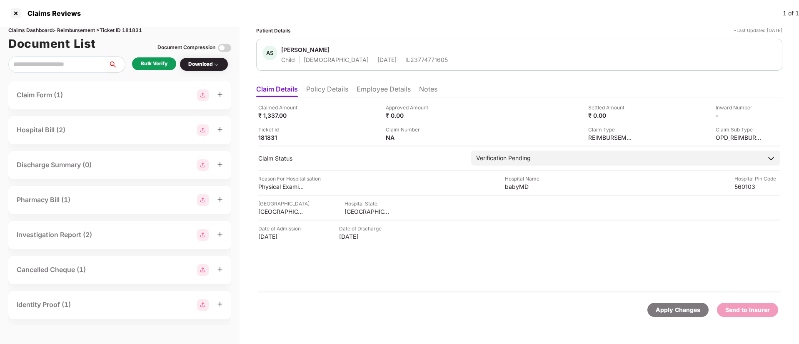
click at [145, 63] on div "Bulk Verify" at bounding box center [154, 64] width 27 height 8
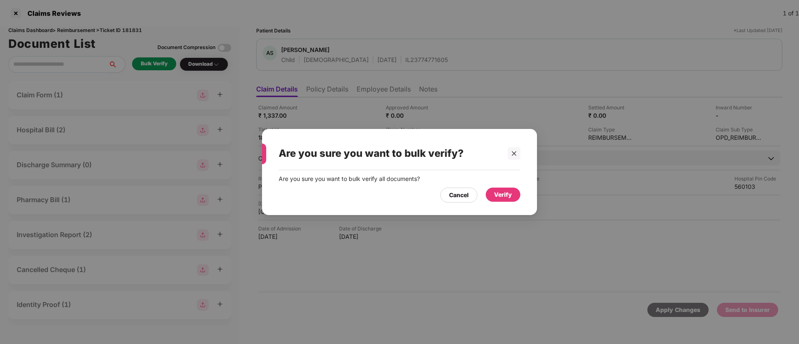
click at [503, 197] on div "Verify" at bounding box center [503, 194] width 18 height 9
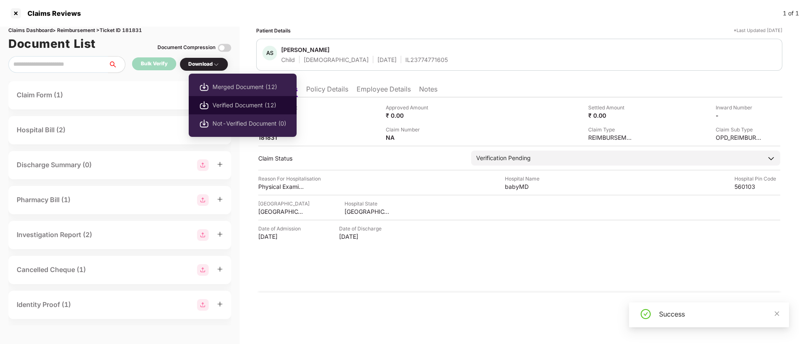
click at [230, 107] on span "Verified Document (12)" at bounding box center [249, 105] width 74 height 9
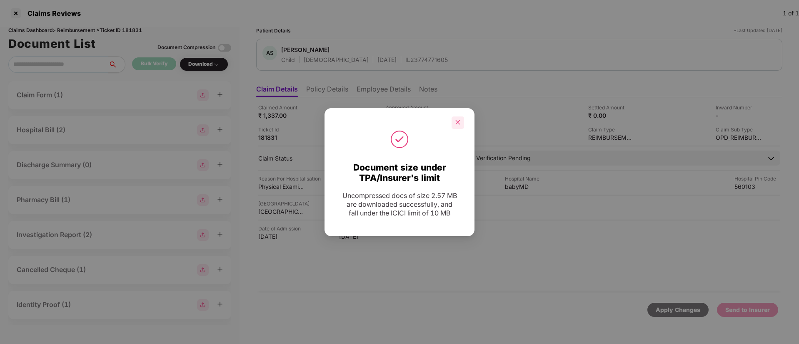
click at [454, 117] on div at bounding box center [457, 123] width 12 height 12
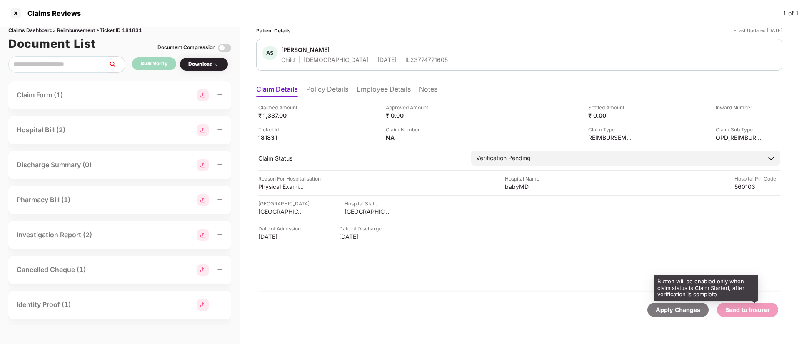
click at [737, 306] on div "Send to Insurer" at bounding box center [747, 310] width 45 height 9
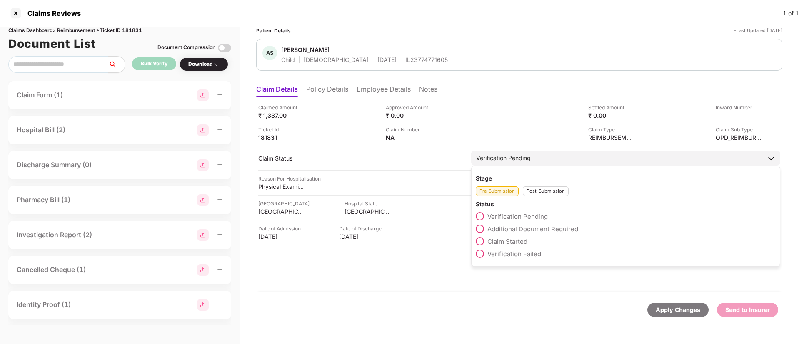
click at [501, 242] on span "Claim Started" at bounding box center [507, 242] width 40 height 8
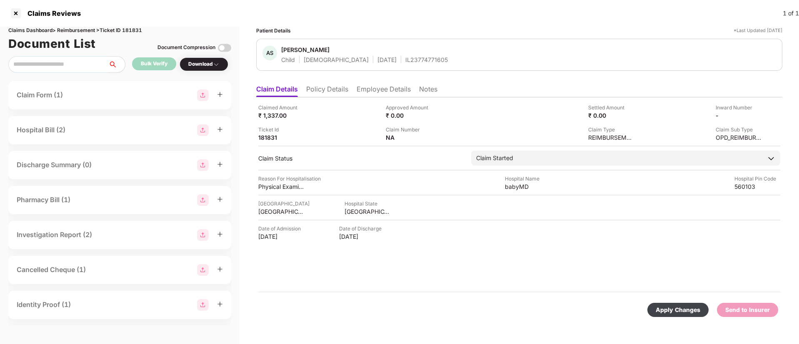
click at [670, 309] on div "Apply Changes" at bounding box center [677, 310] width 45 height 9
click at [779, 303] on icon "close" at bounding box center [777, 304] width 6 height 6
click at [755, 311] on div "Send to Insurer" at bounding box center [747, 310] width 45 height 9
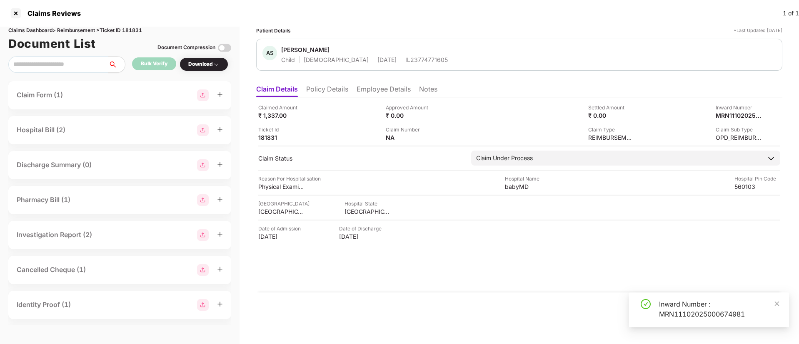
click at [663, 306] on div "Inward Number : MRN11102025000674981" at bounding box center [719, 309] width 120 height 20
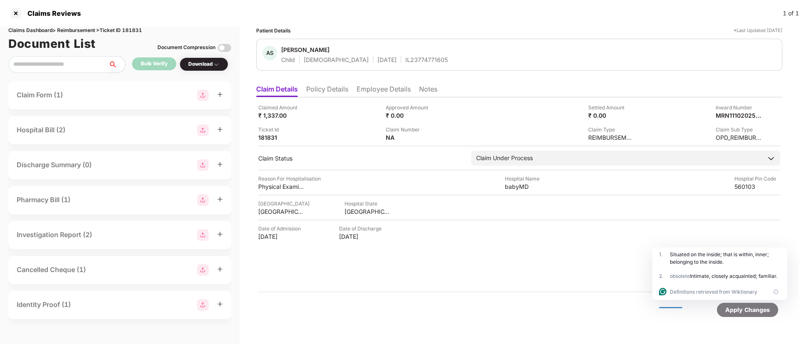
click at [327, 92] on li "Policy Details" at bounding box center [327, 91] width 42 height 12
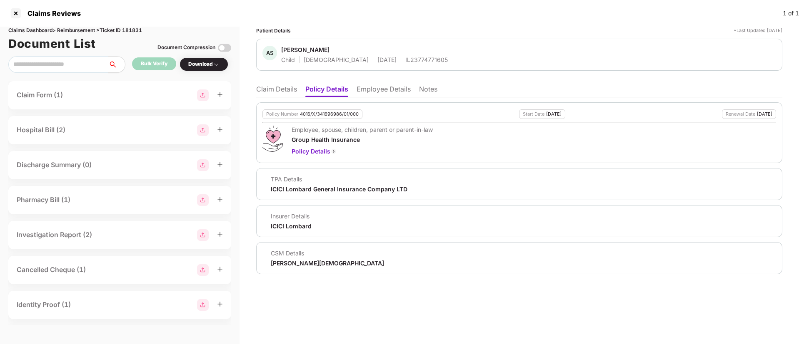
click at [276, 87] on li "Claim Details" at bounding box center [276, 91] width 41 height 12
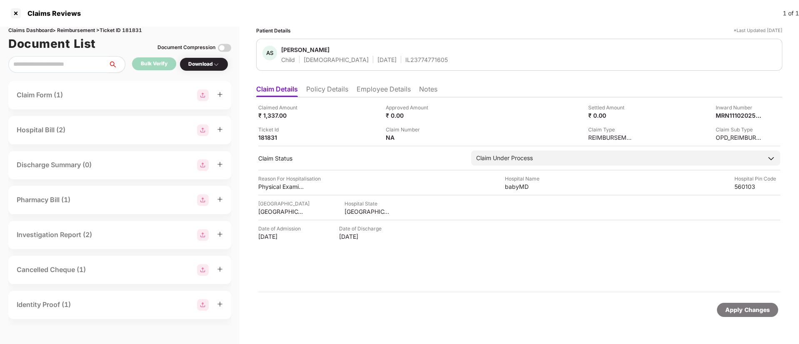
click at [383, 54] on span "[PERSON_NAME]" at bounding box center [364, 51] width 167 height 10
click at [405, 56] on div "IL23774771605" at bounding box center [426, 60] width 42 height 8
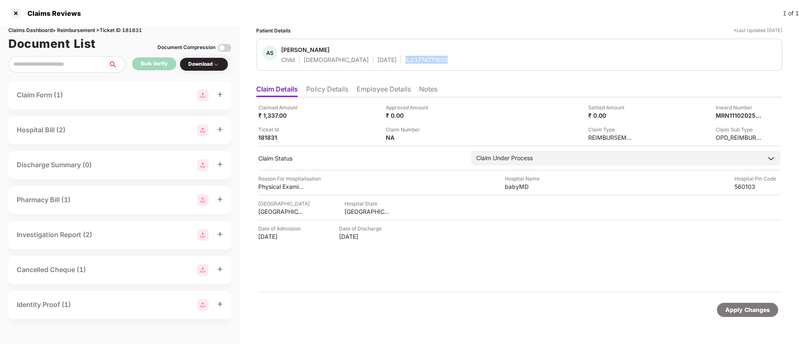
click at [405, 56] on div "IL23774771605" at bounding box center [426, 60] width 42 height 8
click at [268, 136] on div "181831" at bounding box center [281, 138] width 46 height 8
click at [14, 15] on div at bounding box center [15, 13] width 13 height 13
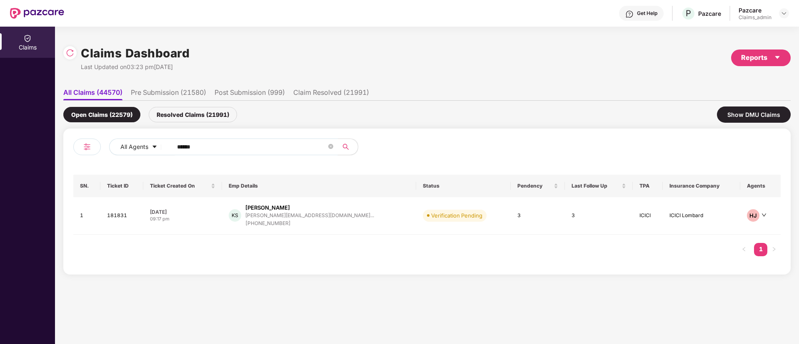
click at [190, 141] on input "******" at bounding box center [251, 147] width 149 height 12
paste input "******"
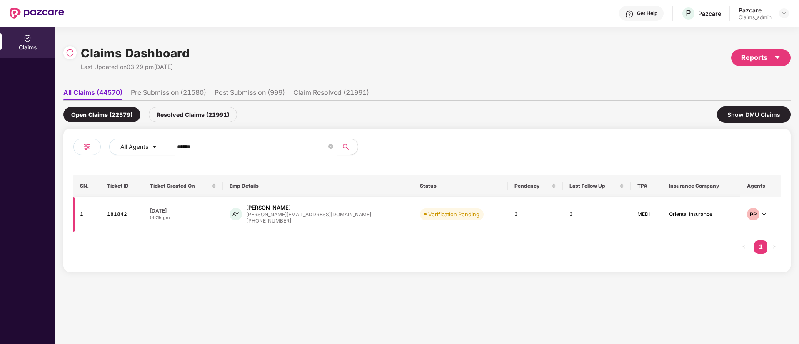
type input "******"
click at [216, 211] on div "[DATE]" at bounding box center [183, 210] width 66 height 7
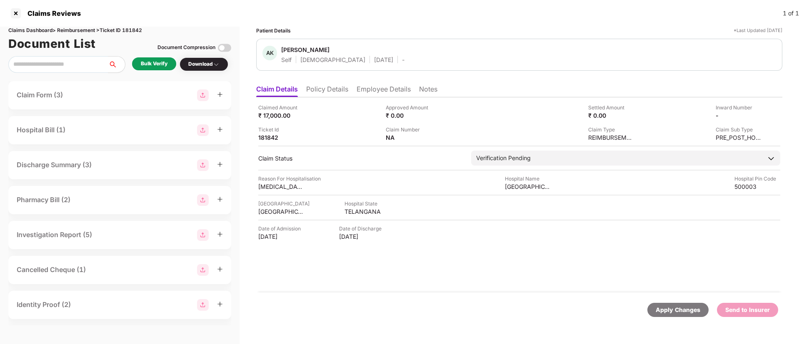
click at [153, 60] on div "Bulk Verify" at bounding box center [154, 64] width 27 height 8
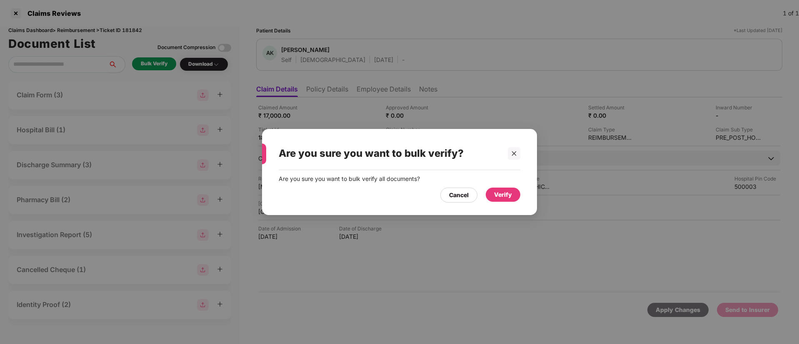
click at [503, 190] on div "Verify" at bounding box center [503, 194] width 18 height 9
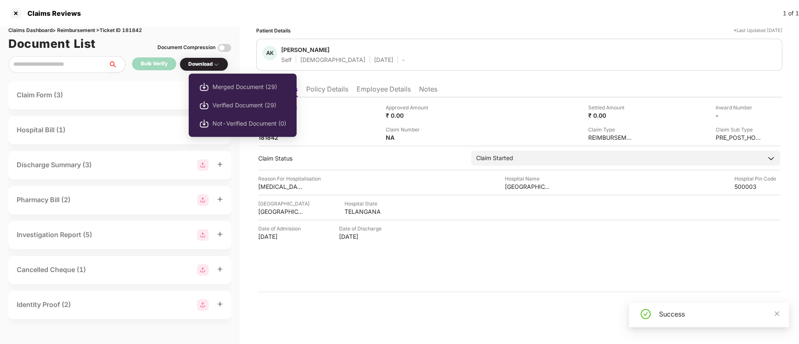
click at [217, 60] on div "Download" at bounding box center [203, 64] width 31 height 8
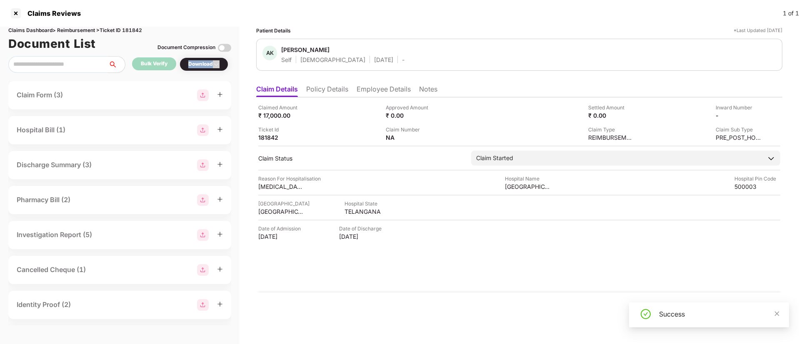
click at [217, 60] on div "Download" at bounding box center [203, 64] width 31 height 8
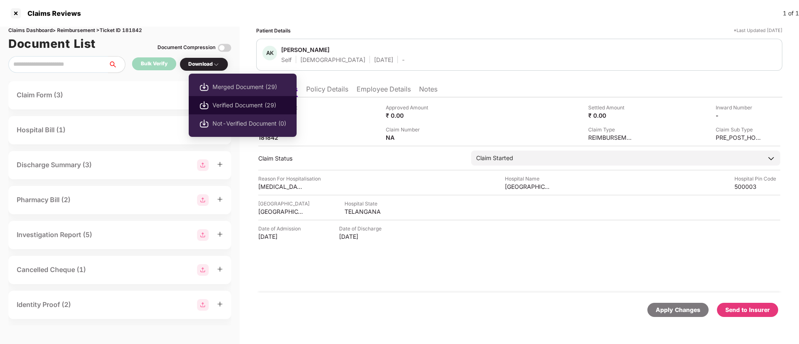
click at [229, 101] on span "Verified Document (29)" at bounding box center [249, 105] width 74 height 9
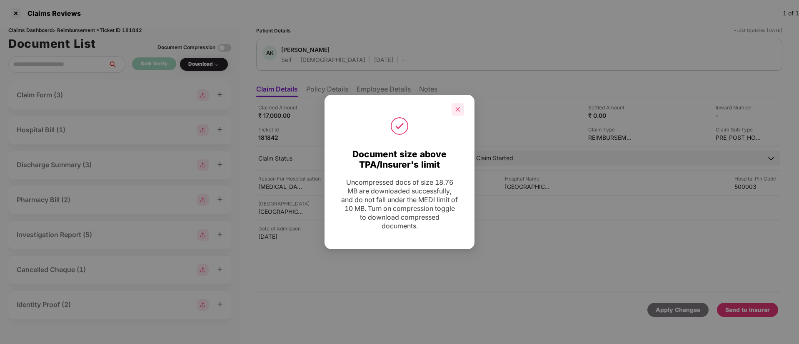
click at [460, 108] on div at bounding box center [457, 109] width 12 height 12
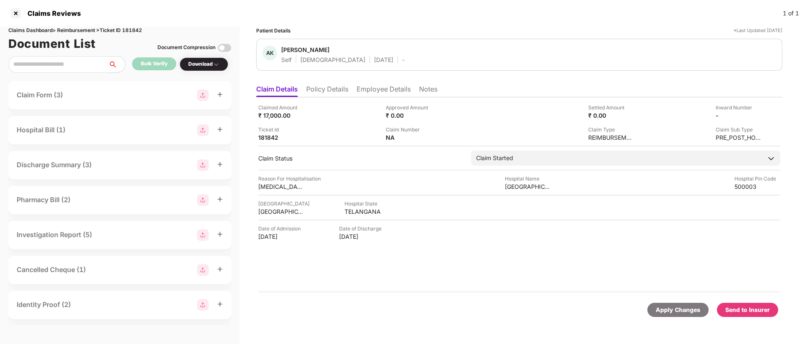
click at [747, 304] on div "Send to Insurer" at bounding box center [747, 310] width 61 height 14
click at [747, 304] on div "ECard Id Not Present For This Person." at bounding box center [719, 309] width 120 height 20
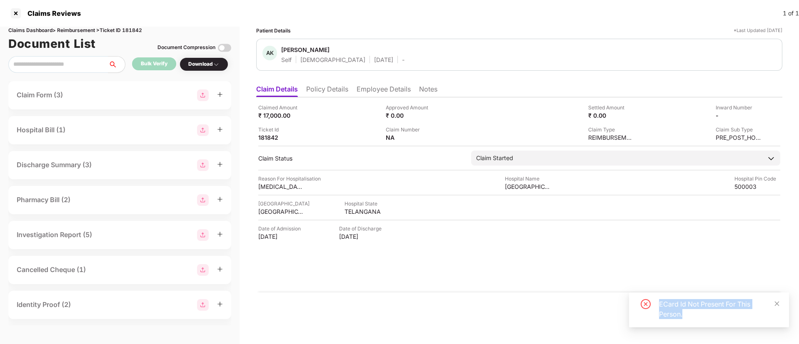
click at [747, 304] on div "ECard Id Not Present For This Person." at bounding box center [719, 309] width 120 height 20
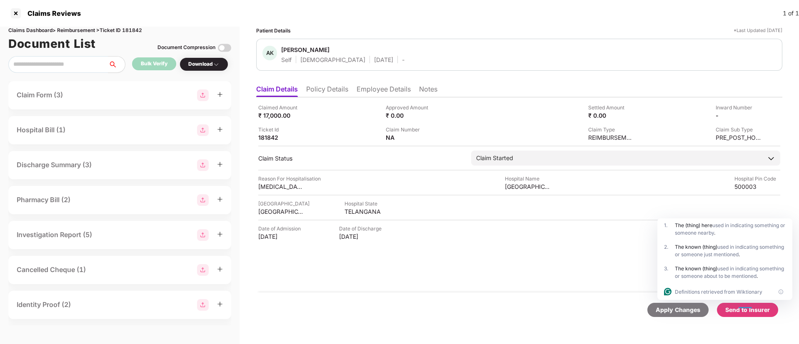
click at [326, 88] on li "Policy Details" at bounding box center [327, 91] width 42 height 12
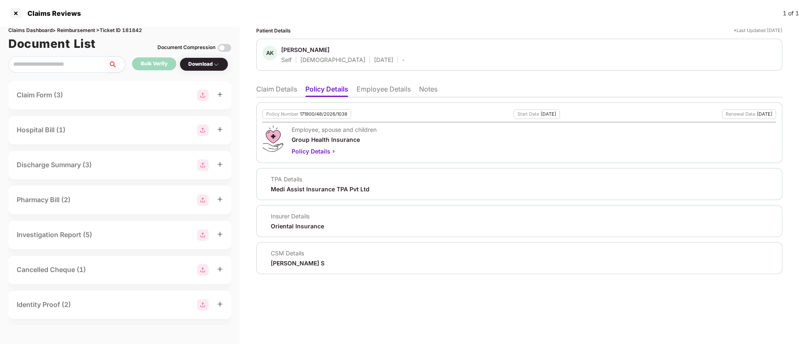
click at [379, 89] on li "Employee Details" at bounding box center [383, 91] width 54 height 12
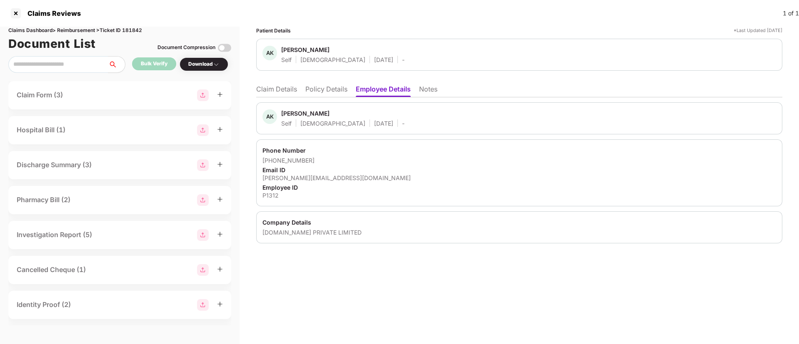
click at [291, 174] on div "[PERSON_NAME][EMAIL_ADDRESS][DOMAIN_NAME]" at bounding box center [518, 178] width 513 height 8
click at [477, 154] on div "Phone Number" at bounding box center [518, 151] width 513 height 8
click at [277, 87] on li "Claim Details" at bounding box center [276, 91] width 41 height 12
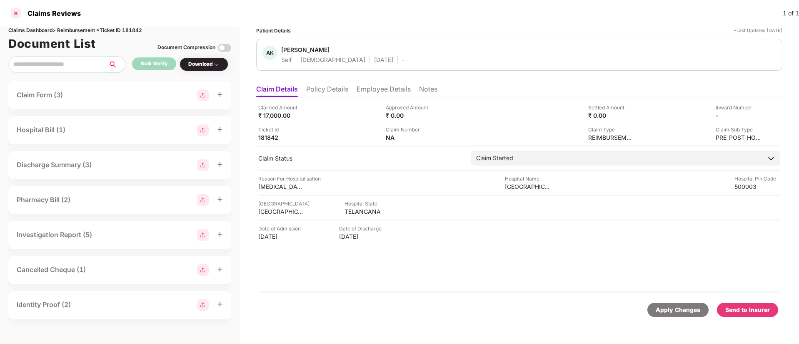
click at [15, 11] on div at bounding box center [15, 13] width 13 height 13
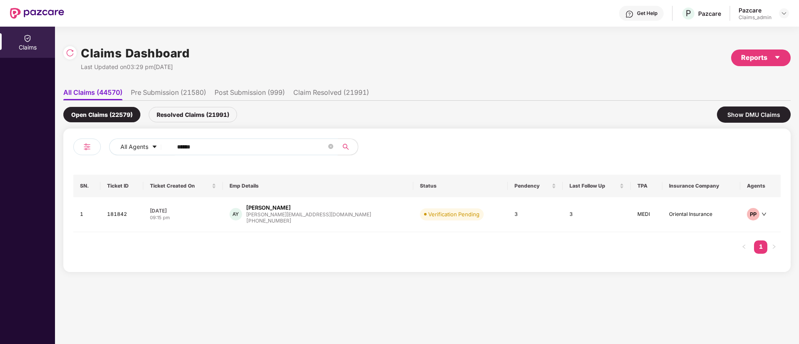
click at [211, 153] on span "******" at bounding box center [252, 147] width 171 height 17
click at [205, 146] on input "******" at bounding box center [251, 147] width 149 height 12
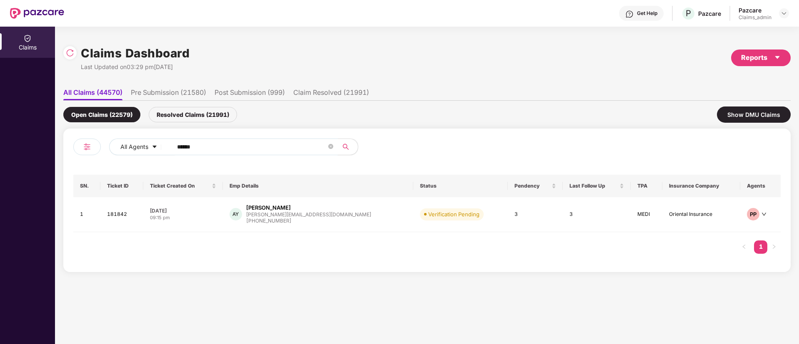
click at [205, 146] on input "******" at bounding box center [251, 147] width 149 height 12
paste input "******"
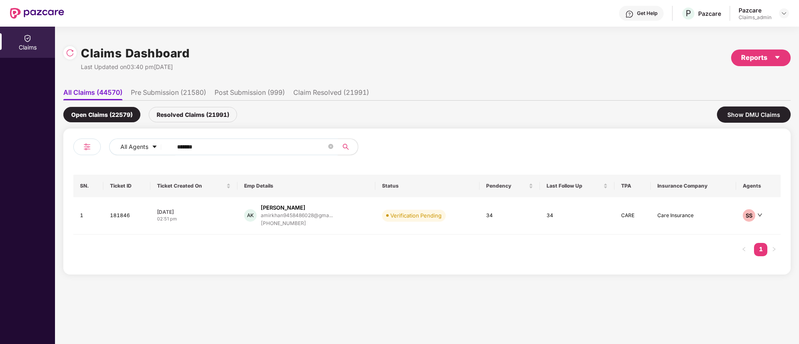
type input "******"
click at [211, 218] on div "02:51 pm" at bounding box center [194, 219] width 74 height 7
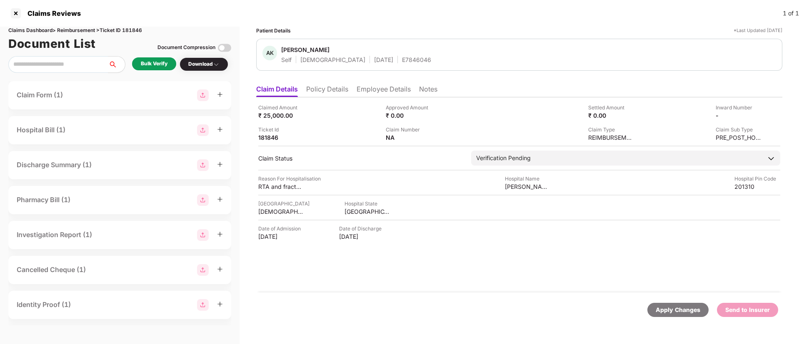
click at [166, 64] on div "Bulk Verify" at bounding box center [154, 64] width 27 height 8
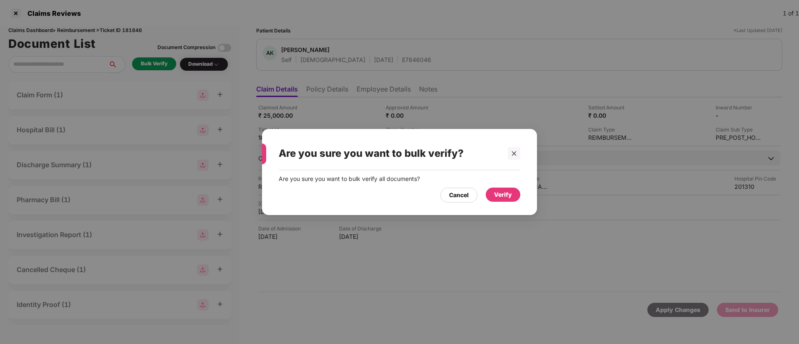
click at [504, 190] on div "Verify" at bounding box center [503, 194] width 18 height 9
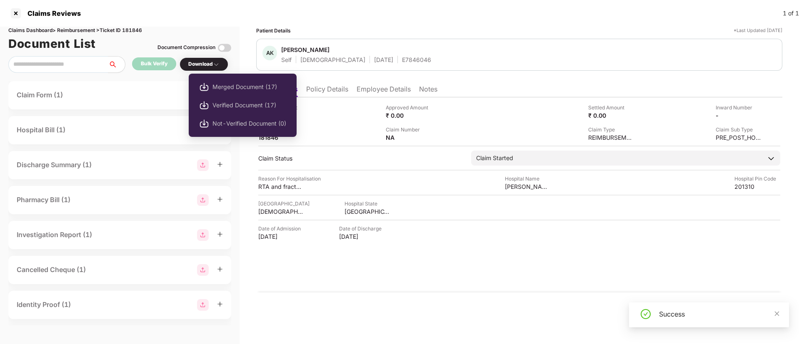
click at [207, 63] on div "Download" at bounding box center [203, 64] width 31 height 8
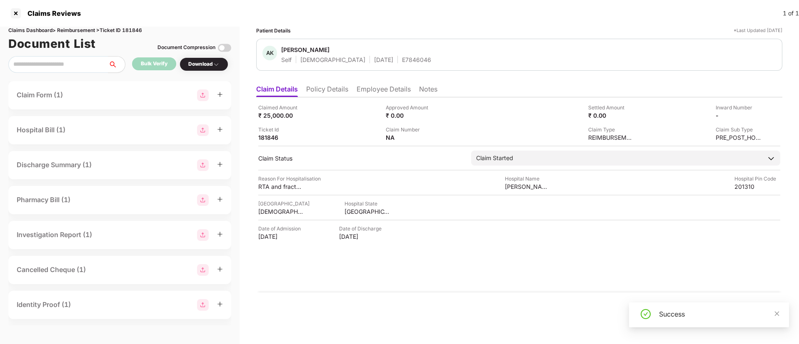
click at [207, 63] on div "Download" at bounding box center [203, 64] width 31 height 8
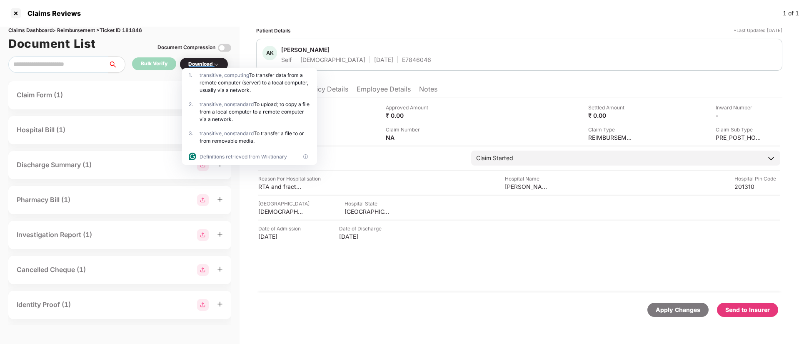
click at [208, 64] on div "Download" at bounding box center [203, 64] width 31 height 8
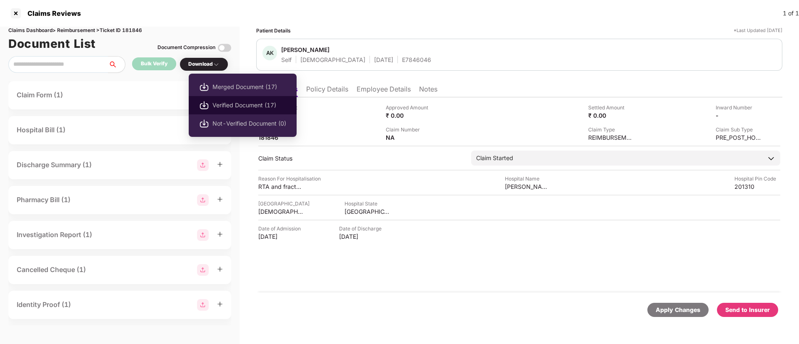
click at [223, 102] on span "Verified Document (17)" at bounding box center [249, 105] width 74 height 9
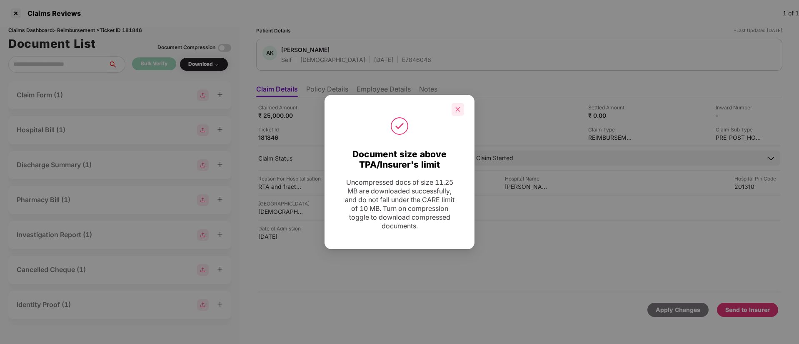
click at [459, 112] on icon "close" at bounding box center [458, 110] width 6 height 6
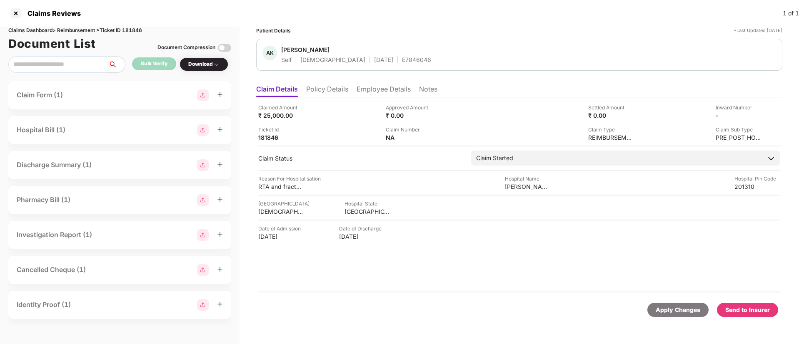
click at [323, 87] on li "Policy Details" at bounding box center [327, 91] width 42 height 12
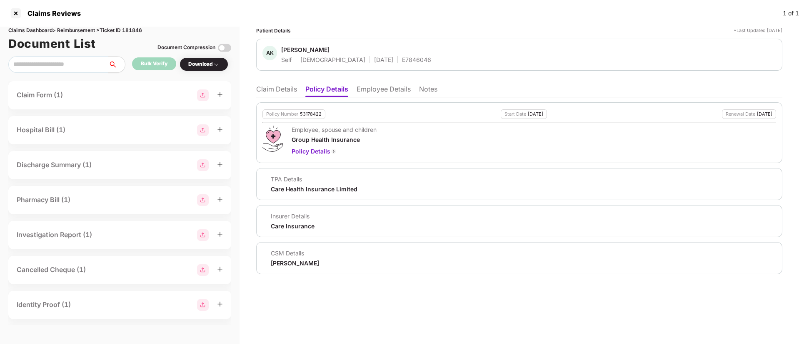
click at [281, 88] on li "Claim Details" at bounding box center [276, 91] width 41 height 12
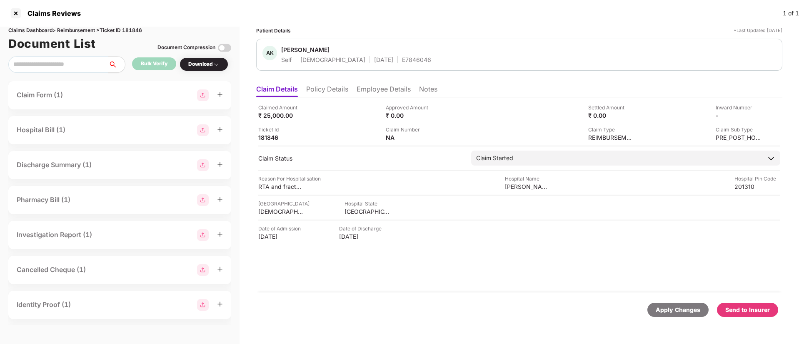
click at [318, 92] on li "Policy Details" at bounding box center [327, 91] width 42 height 12
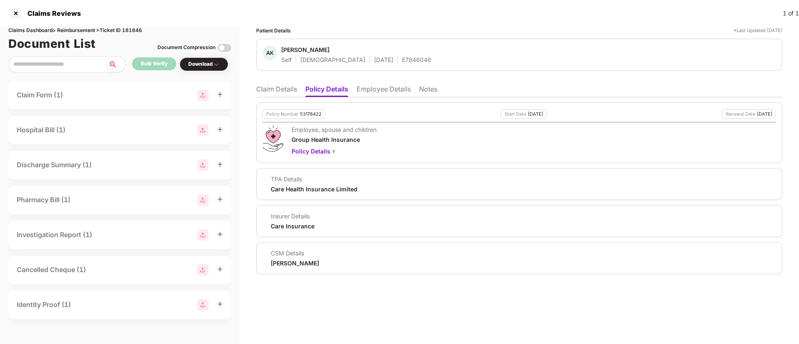
click at [267, 92] on li "Claim Details" at bounding box center [276, 91] width 41 height 12
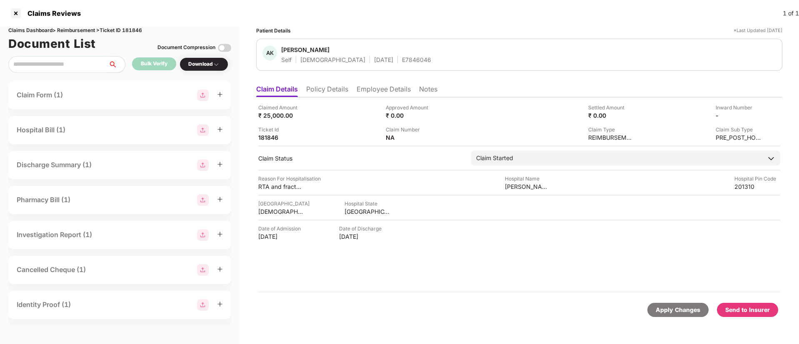
click at [339, 90] on li "Policy Details" at bounding box center [327, 91] width 42 height 12
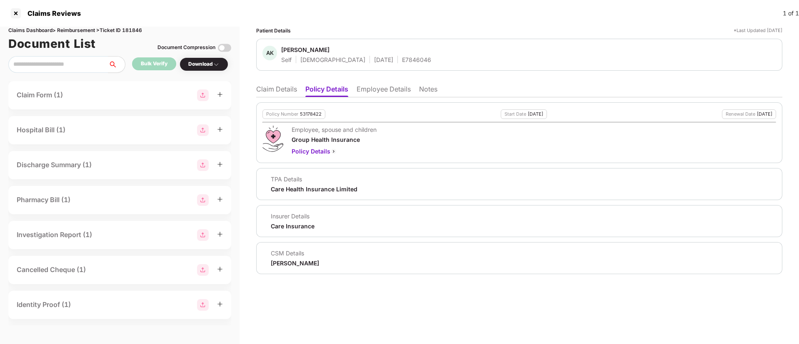
click at [269, 92] on li "Claim Details" at bounding box center [276, 91] width 41 height 12
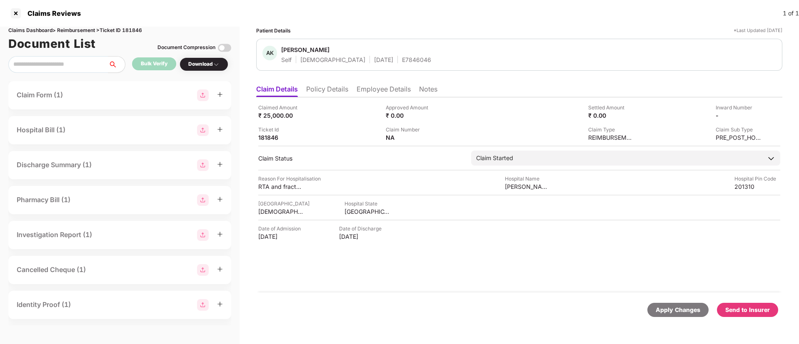
click at [332, 92] on li "Policy Details" at bounding box center [327, 91] width 42 height 12
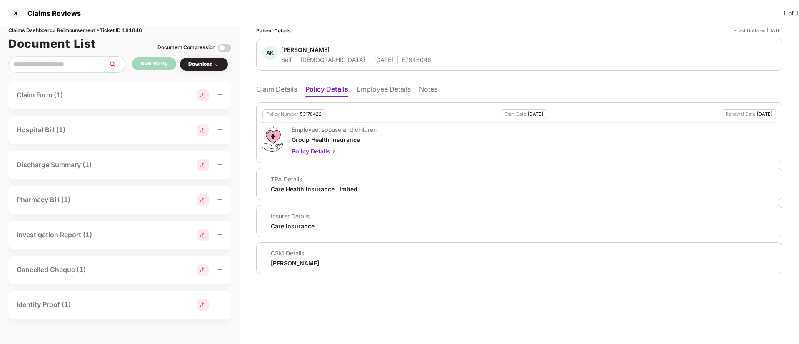
click at [312, 113] on div "53178422" at bounding box center [311, 114] width 22 height 5
click at [393, 88] on li "Employee Details" at bounding box center [383, 91] width 54 height 12
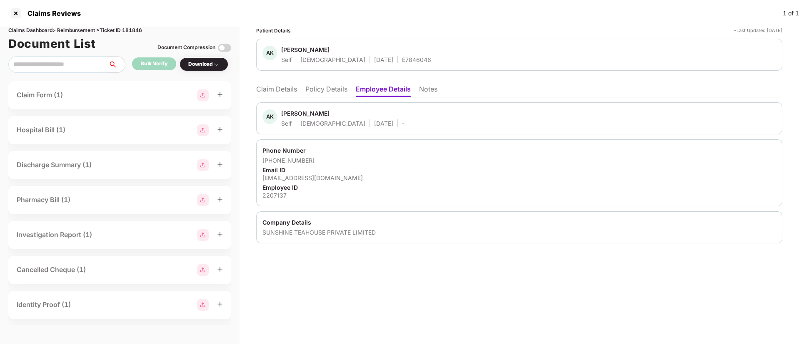
click at [281, 197] on div "2207137" at bounding box center [518, 196] width 513 height 8
click at [300, 47] on div "[PERSON_NAME]" at bounding box center [305, 50] width 48 height 8
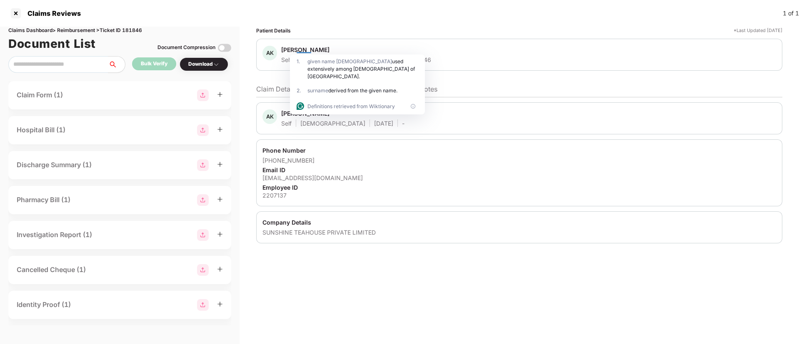
click at [261, 95] on li "Claim Details" at bounding box center [276, 91] width 41 height 12
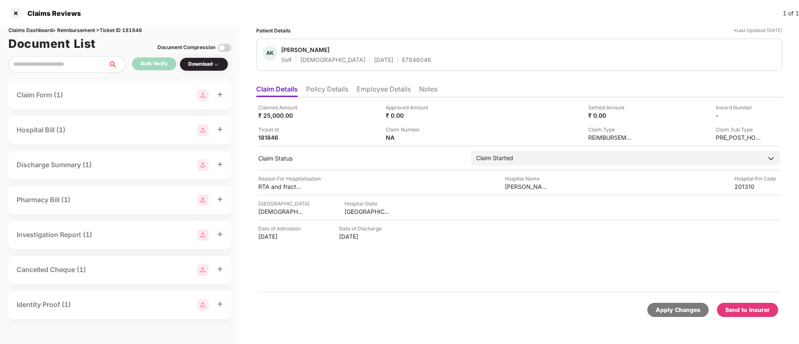
click at [375, 92] on li "Employee Details" at bounding box center [383, 91] width 54 height 12
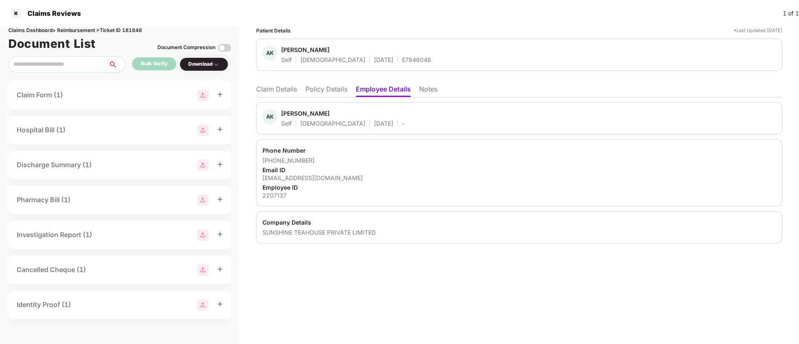
click at [285, 175] on div "[EMAIL_ADDRESS][DOMAIN_NAME]" at bounding box center [518, 178] width 513 height 8
click at [290, 91] on li "Claim Details" at bounding box center [276, 91] width 41 height 12
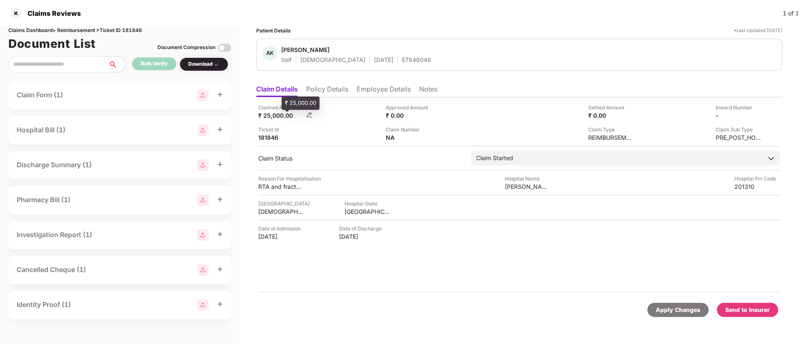
click at [279, 112] on div "₹ 25,000.00" at bounding box center [281, 116] width 46 height 8
click at [380, 96] on li "Employee Details" at bounding box center [383, 91] width 54 height 12
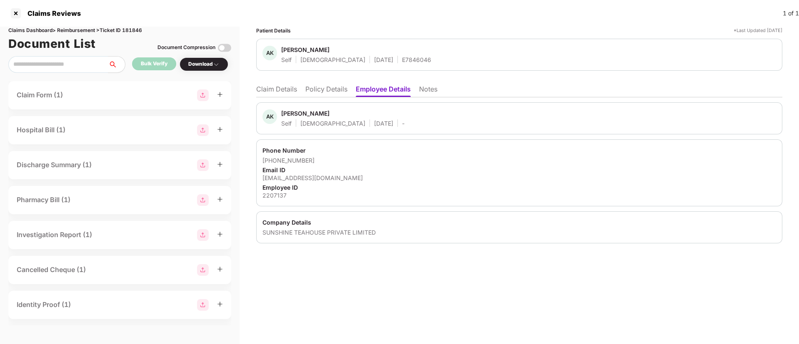
click at [281, 88] on li "Claim Details" at bounding box center [276, 91] width 41 height 12
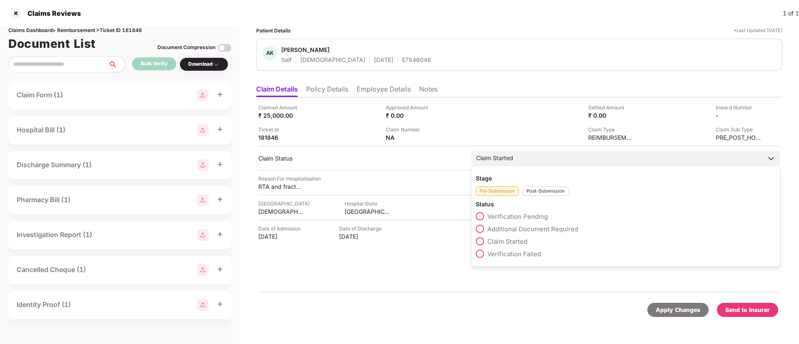
click at [541, 189] on div "Post-Submission" at bounding box center [546, 192] width 46 height 10
click at [497, 230] on span "Claim Under Process" at bounding box center [518, 229] width 63 height 8
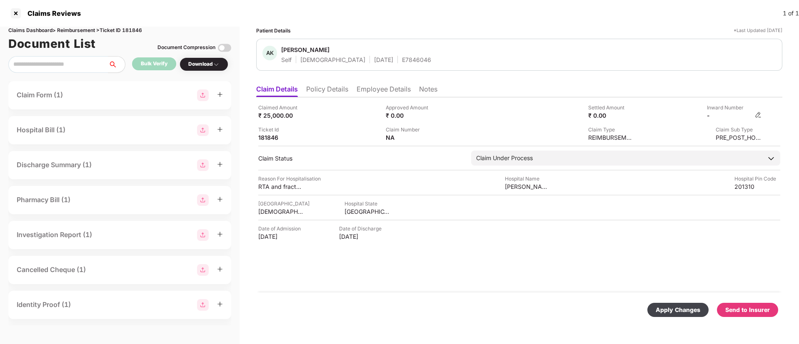
click at [759, 113] on img at bounding box center [757, 115] width 7 height 7
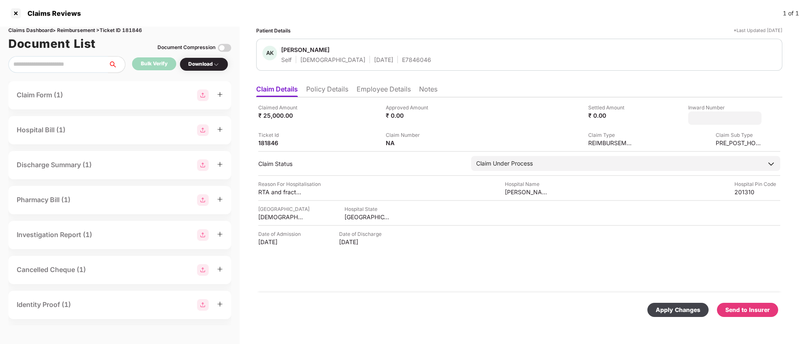
type input "**********"
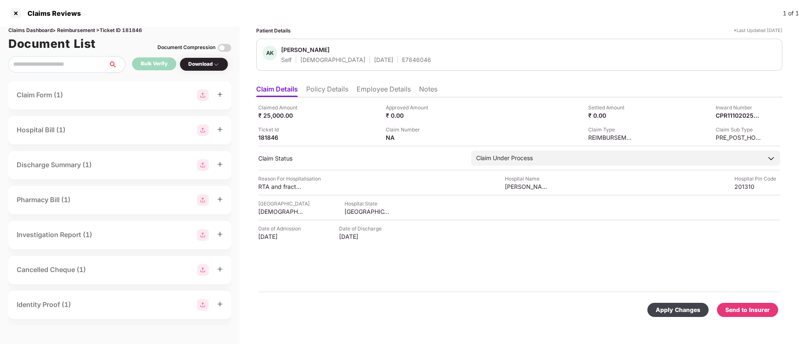
click at [674, 306] on div "Apply Changes" at bounding box center [677, 310] width 45 height 9
click at [373, 52] on span "[PERSON_NAME]" at bounding box center [356, 51] width 150 height 10
click at [402, 60] on div "E7846046" at bounding box center [416, 60] width 29 height 8
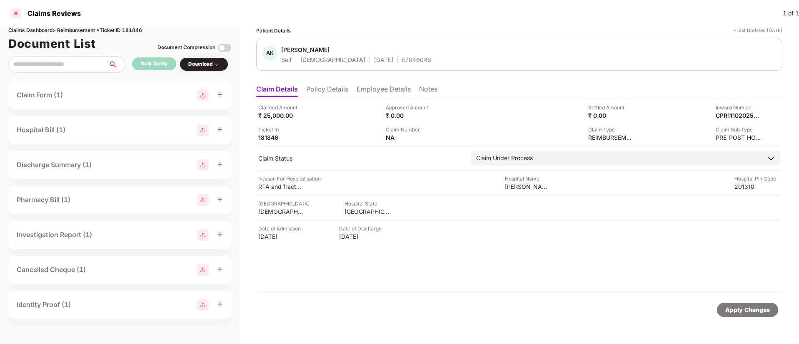
click at [14, 11] on div at bounding box center [15, 13] width 13 height 13
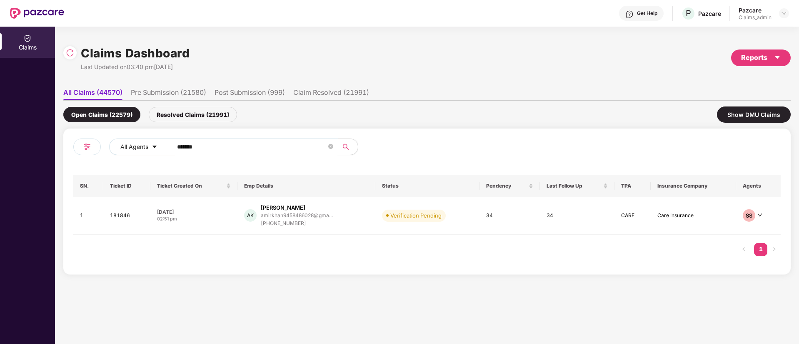
click at [233, 147] on input "******" at bounding box center [251, 147] width 149 height 12
paste input "*******"
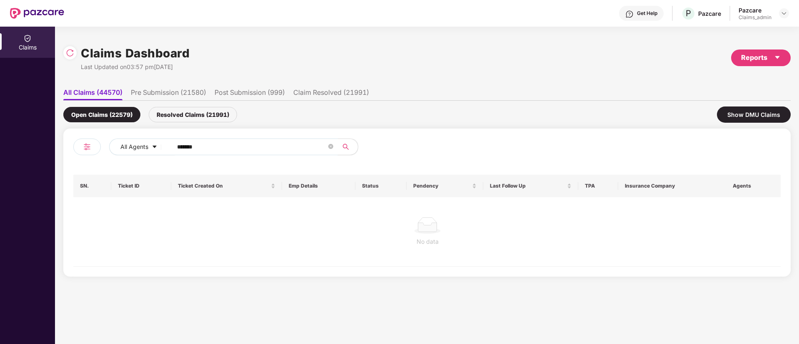
click at [181, 143] on input "*******" at bounding box center [251, 147] width 149 height 12
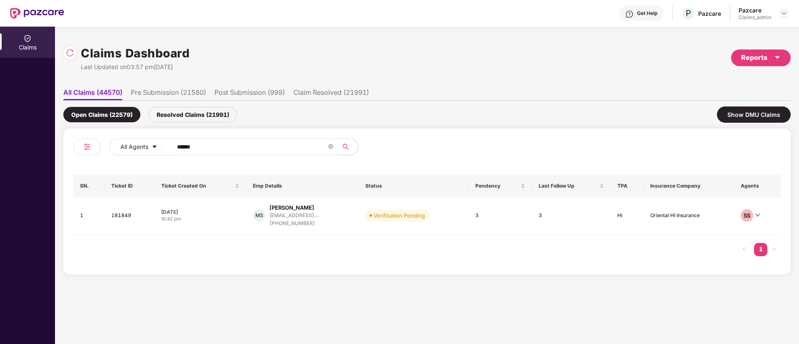
click at [187, 145] on input "******" at bounding box center [251, 147] width 149 height 12
type input "******"
click at [218, 216] on div "10:42 pm" at bounding box center [200, 219] width 78 height 7
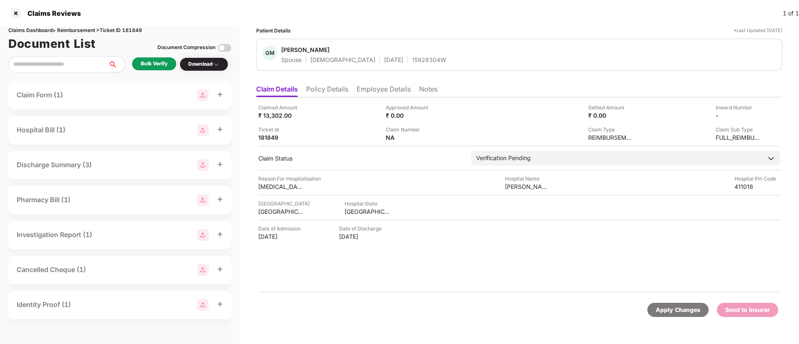
click at [158, 65] on div "Bulk Verify" at bounding box center [154, 64] width 27 height 8
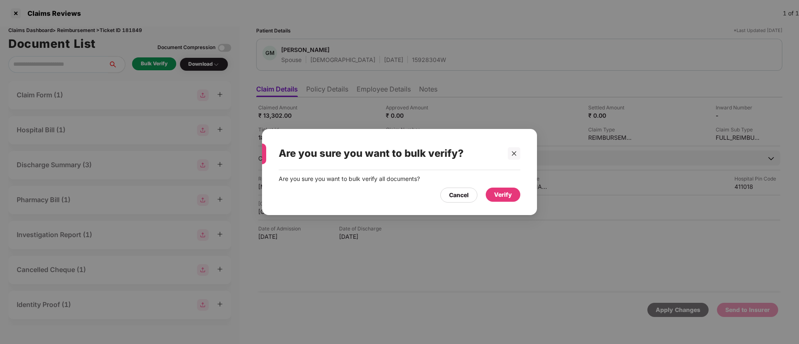
click at [506, 194] on div "Verify" at bounding box center [503, 194] width 18 height 9
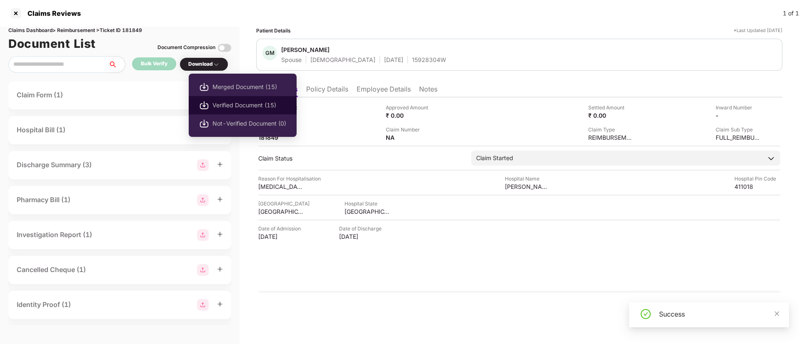
click at [236, 104] on span "Verified Document (15)" at bounding box center [249, 105] width 74 height 9
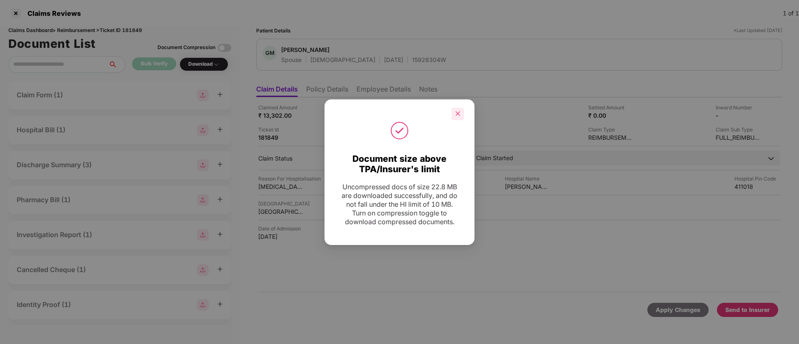
click at [457, 112] on icon "close" at bounding box center [457, 114] width 5 height 5
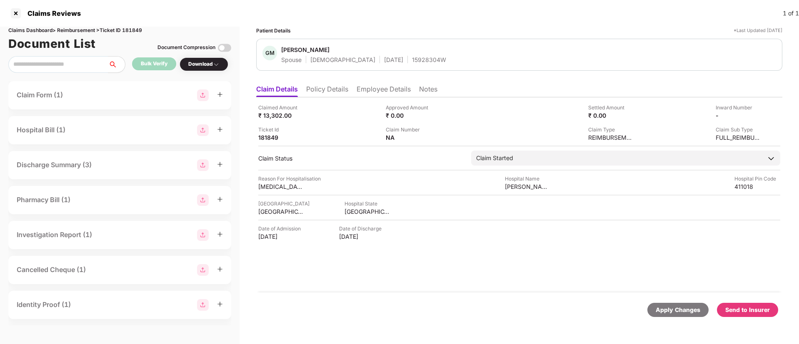
click at [763, 313] on div "Send to Insurer" at bounding box center [747, 310] width 45 height 9
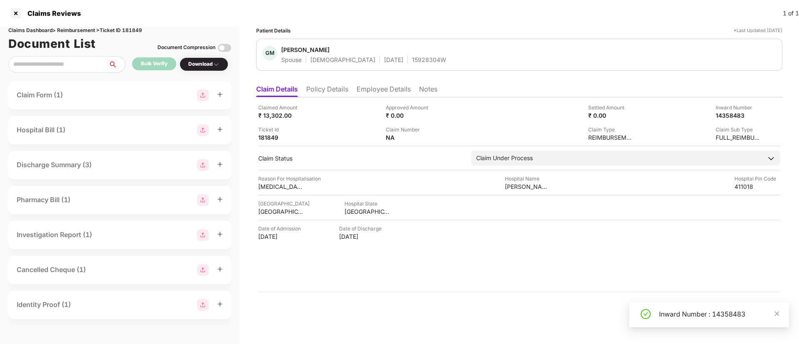
click at [674, 319] on div "Inward Number : 14358483" at bounding box center [719, 314] width 120 height 10
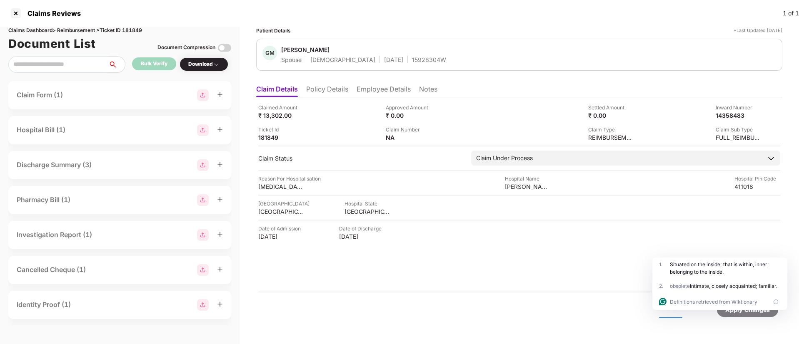
click at [332, 92] on li "Policy Details" at bounding box center [327, 91] width 42 height 12
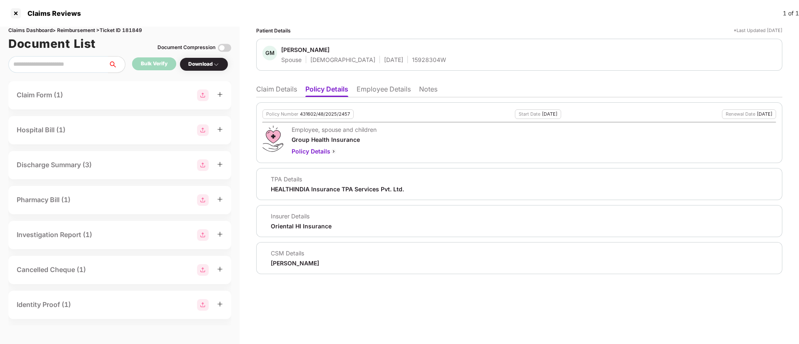
click at [412, 62] on div "15928304W" at bounding box center [429, 60] width 34 height 8
click at [260, 88] on li "Claim Details" at bounding box center [276, 91] width 41 height 12
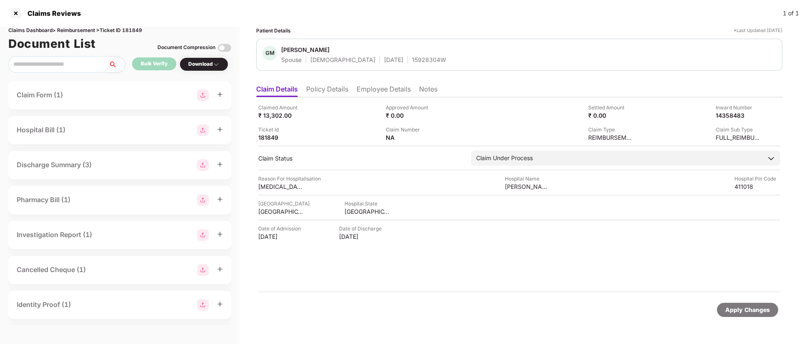
click at [323, 90] on li "Policy Details" at bounding box center [327, 91] width 42 height 12
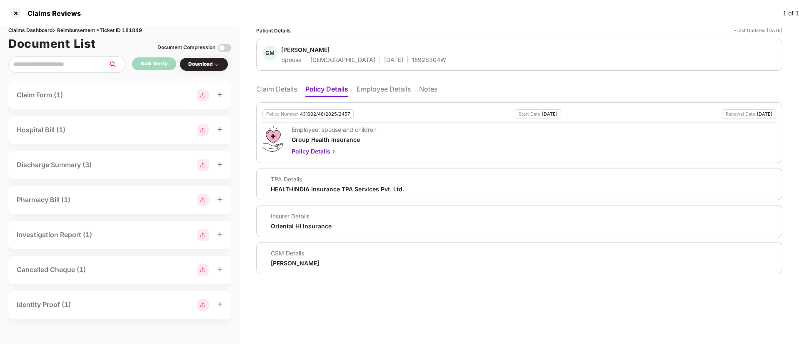
click at [265, 87] on li "Claim Details" at bounding box center [276, 91] width 41 height 12
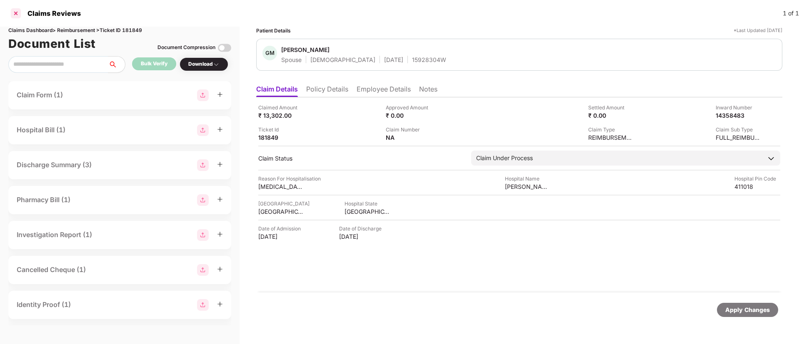
click at [15, 7] on div at bounding box center [15, 13] width 13 height 13
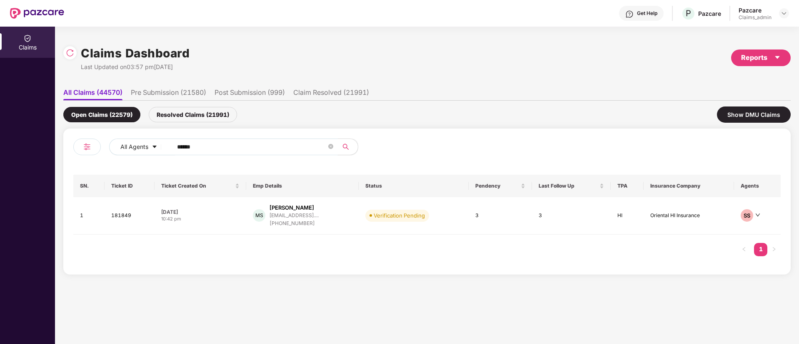
click at [207, 147] on input "******" at bounding box center [251, 147] width 149 height 12
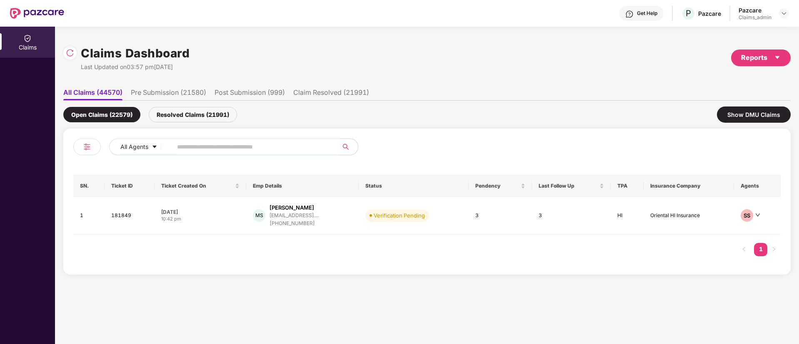
paste input "*******"
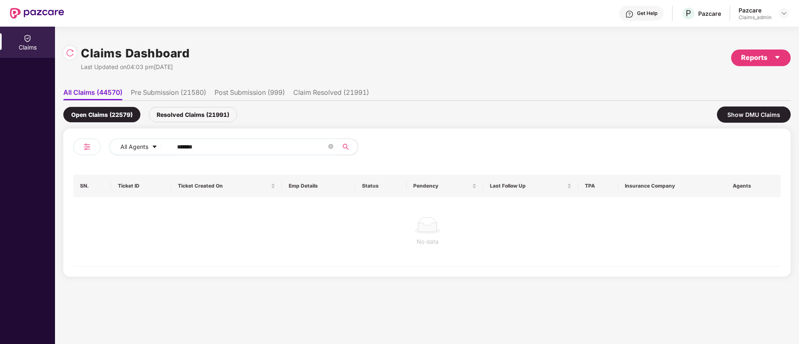
click at [181, 146] on input "*******" at bounding box center [251, 147] width 149 height 12
click at [181, 146] on input "******" at bounding box center [251, 147] width 149 height 12
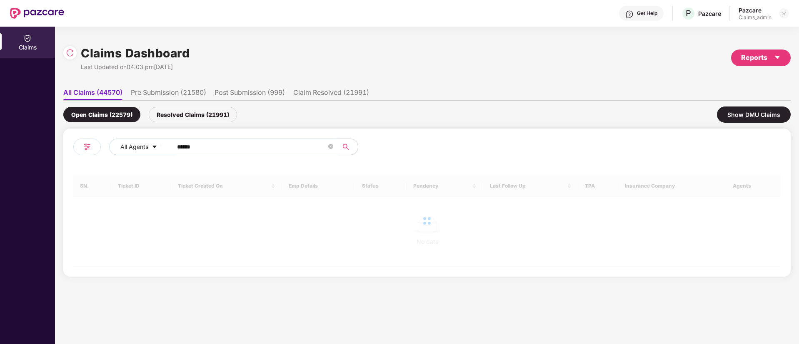
click at [181, 146] on input "******" at bounding box center [251, 147] width 149 height 12
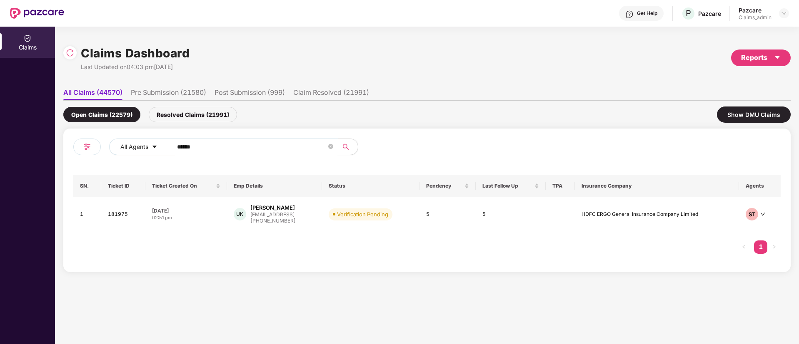
type input "******"
click at [208, 210] on div "[DATE]" at bounding box center [186, 210] width 68 height 7
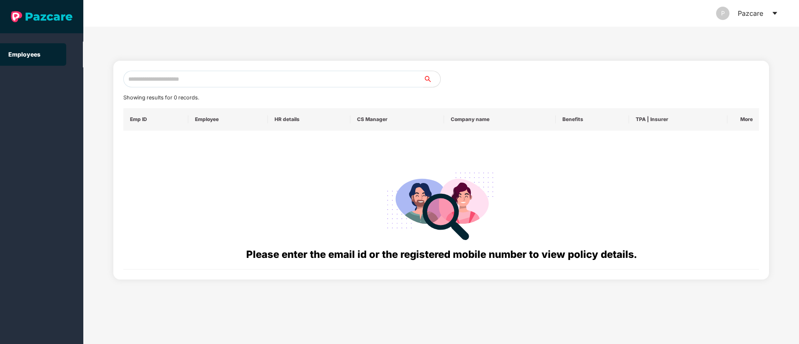
click at [775, 10] on icon "caret-down" at bounding box center [774, 13] width 7 height 7
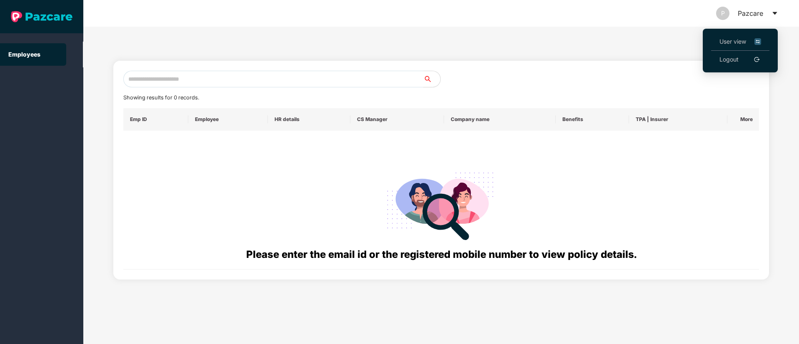
click at [743, 45] on span "User view" at bounding box center [740, 41] width 42 height 9
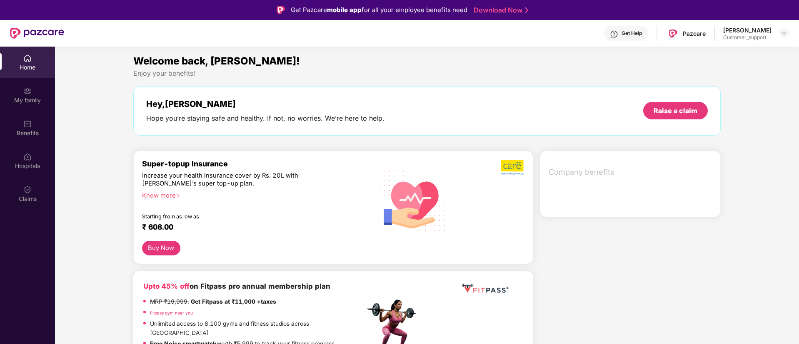
click at [755, 35] on div "Customer_support" at bounding box center [747, 37] width 48 height 7
drag, startPoint x: 771, startPoint y: 35, endPoint x: 799, endPoint y: 32, distance: 28.4
click at [798, 32] on html "Get Pazcare mobile app for all your employee benefits need Download Now Get Hel…" at bounding box center [399, 172] width 799 height 344
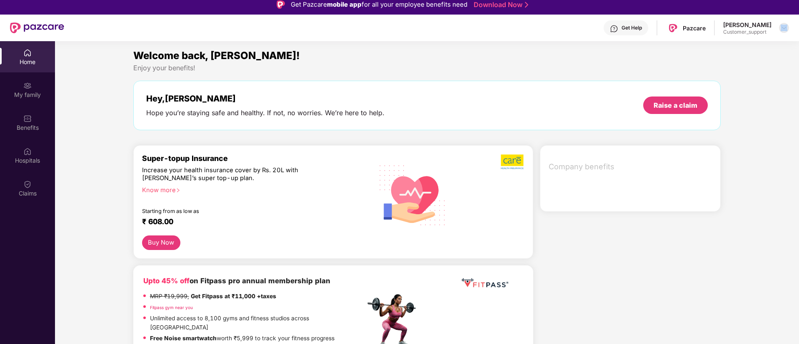
click at [782, 30] on img at bounding box center [783, 28] width 7 height 7
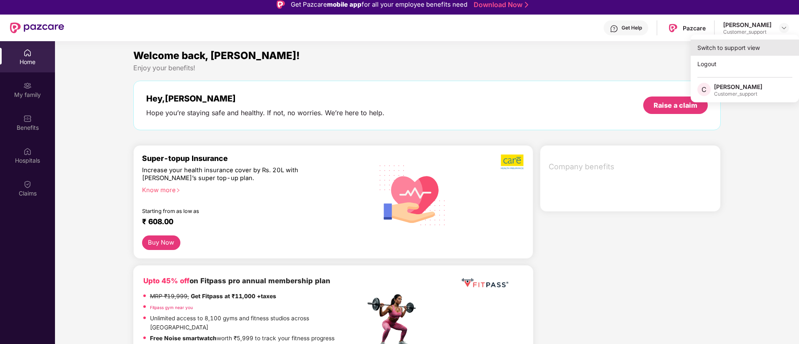
click at [725, 52] on div "Switch to support view" at bounding box center [744, 48] width 108 height 16
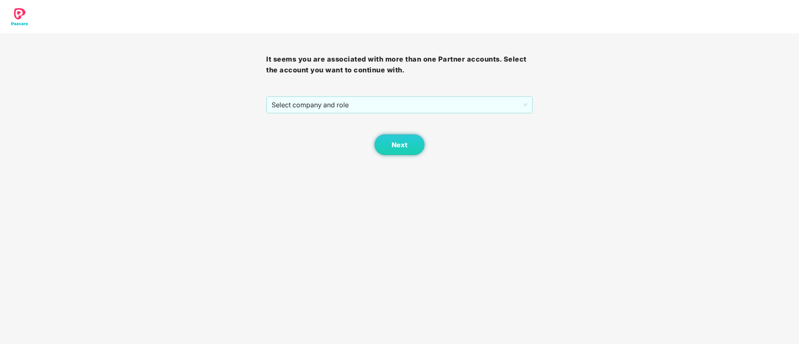
click at [429, 94] on div "It seems you are associated with more than one Partner accounts. Select the acc…" at bounding box center [399, 94] width 266 height 122
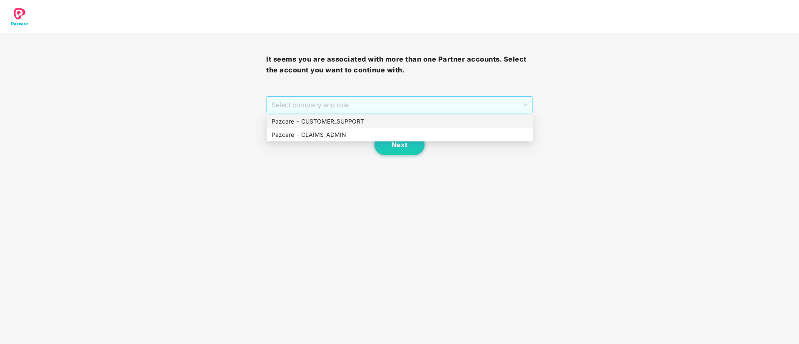
click at [418, 102] on span "Select company and role" at bounding box center [398, 105] width 255 height 16
click at [319, 138] on div "Pazcare - CLAIMS_ADMIN" at bounding box center [399, 134] width 256 height 9
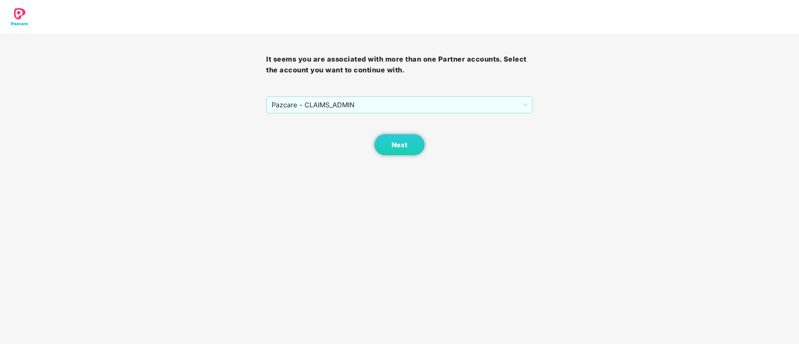
click at [418, 134] on div "Next" at bounding box center [399, 135] width 266 height 42
click at [396, 145] on span "Next" at bounding box center [399, 145] width 16 height 8
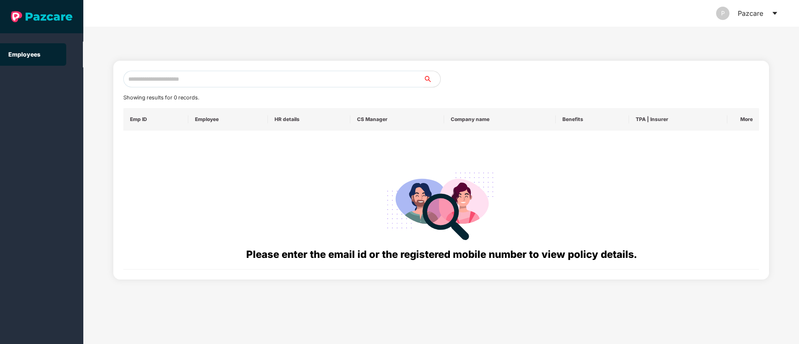
drag, startPoint x: 0, startPoint y: 0, endPoint x: 152, endPoint y: 84, distance: 173.5
click at [152, 84] on input "text" at bounding box center [273, 79] width 300 height 17
paste input "**********"
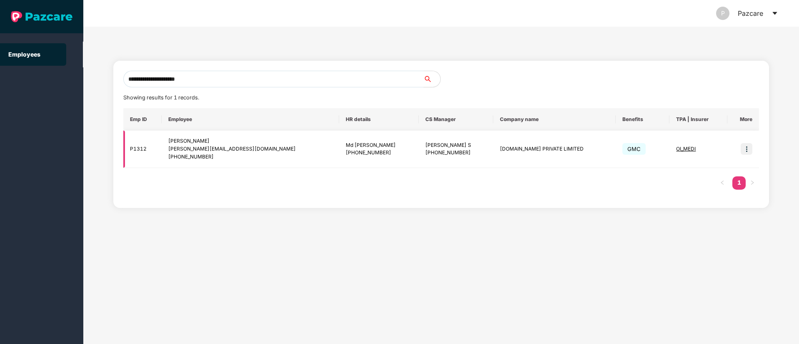
type input "**********"
click at [754, 150] on td at bounding box center [743, 149] width 32 height 37
click at [739, 146] on td at bounding box center [743, 149] width 32 height 37
click at [742, 147] on img at bounding box center [746, 149] width 12 height 12
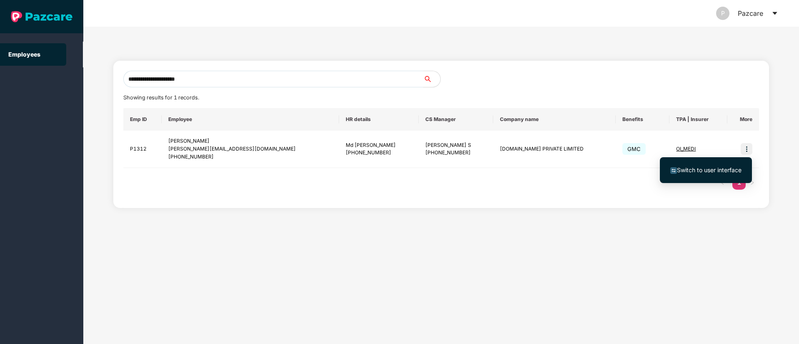
click at [692, 171] on span "Switch to user interface" at bounding box center [709, 170] width 65 height 7
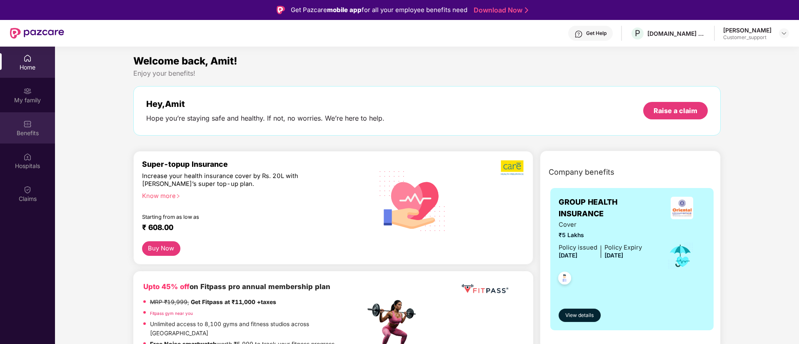
click at [27, 125] on img at bounding box center [27, 124] width 8 height 8
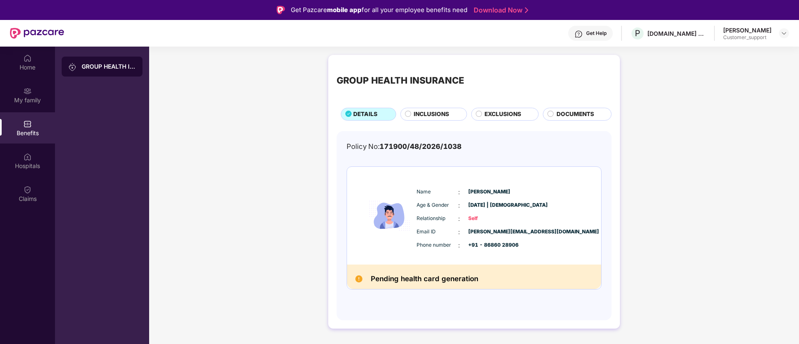
click at [572, 40] on div "Get Help" at bounding box center [590, 33] width 45 height 15
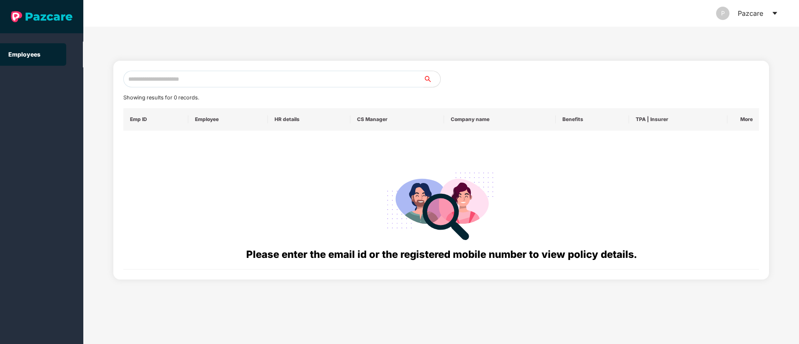
paste input "**********"
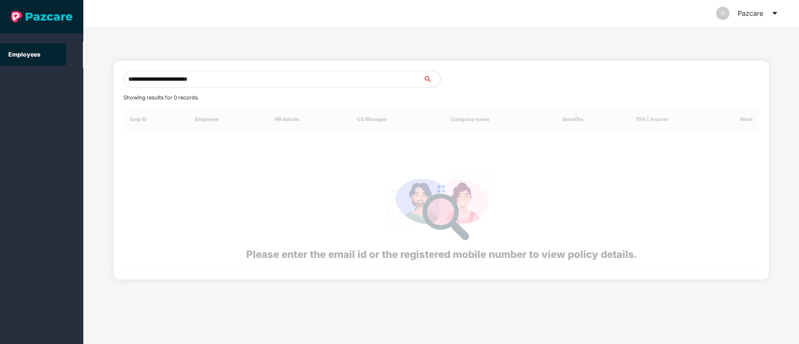
click at [159, 75] on input "**********" at bounding box center [273, 79] width 300 height 17
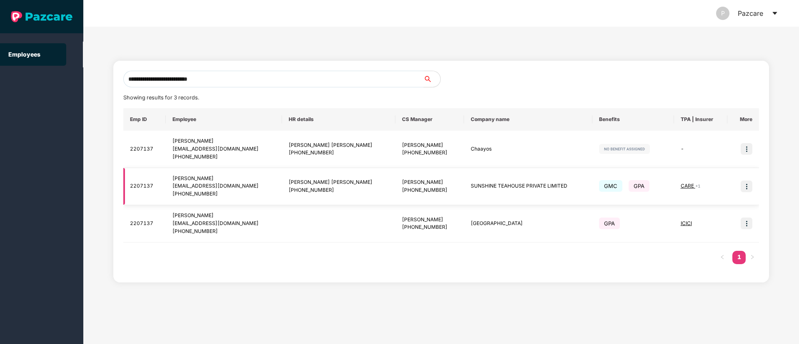
type input "**********"
click at [756, 182] on td at bounding box center [743, 186] width 32 height 37
click at [741, 188] on img at bounding box center [746, 187] width 12 height 12
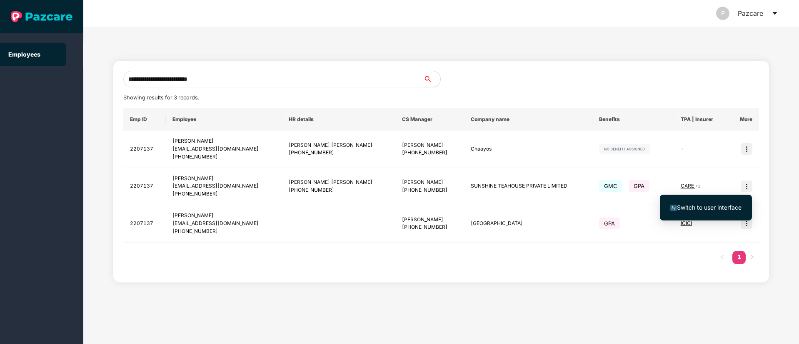
click at [699, 211] on span "Switch to user interface" at bounding box center [705, 207] width 71 height 9
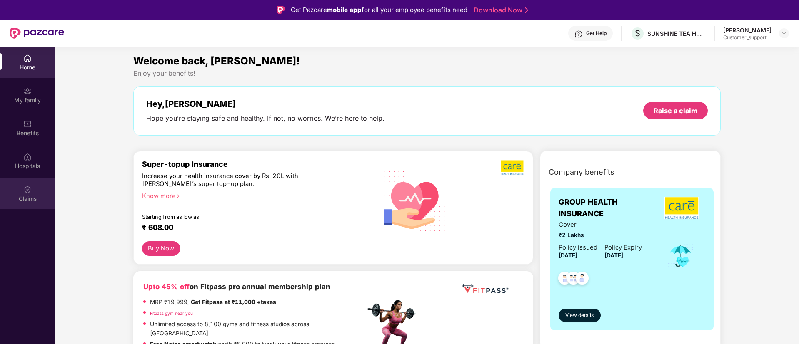
click at [25, 209] on div "Claims" at bounding box center [27, 193] width 55 height 31
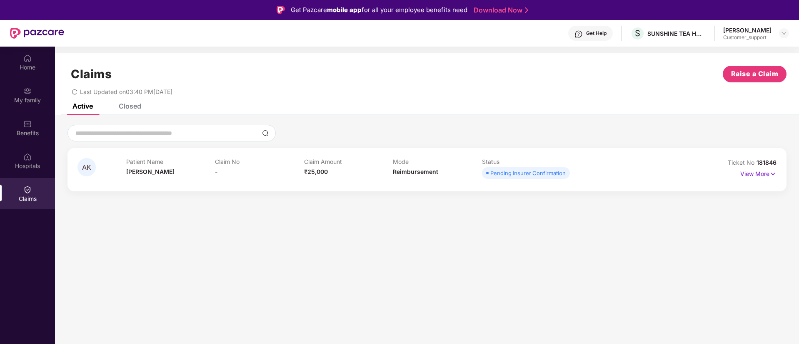
click at [128, 108] on div "Closed" at bounding box center [130, 106] width 22 height 8
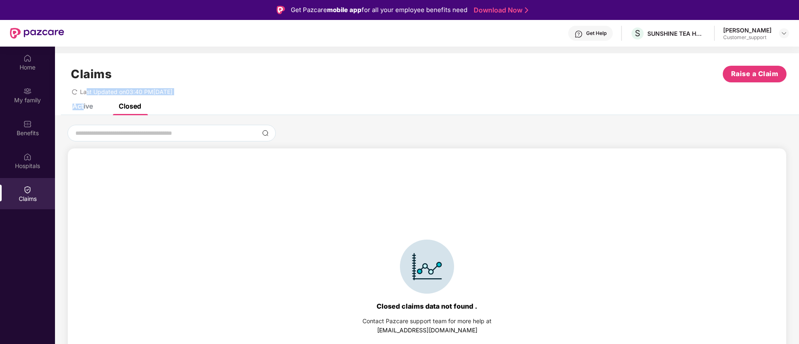
drag, startPoint x: 85, startPoint y: 100, endPoint x: 83, endPoint y: 107, distance: 7.8
click at [83, 107] on div "Claims Raise a Claim Last Updated on 03:40 PM, 11 Oct 2025 Active Closed AK Pat…" at bounding box center [427, 231] width 744 height 356
click at [83, 107] on div "Active" at bounding box center [82, 106] width 20 height 8
